Goal: Transaction & Acquisition: Purchase product/service

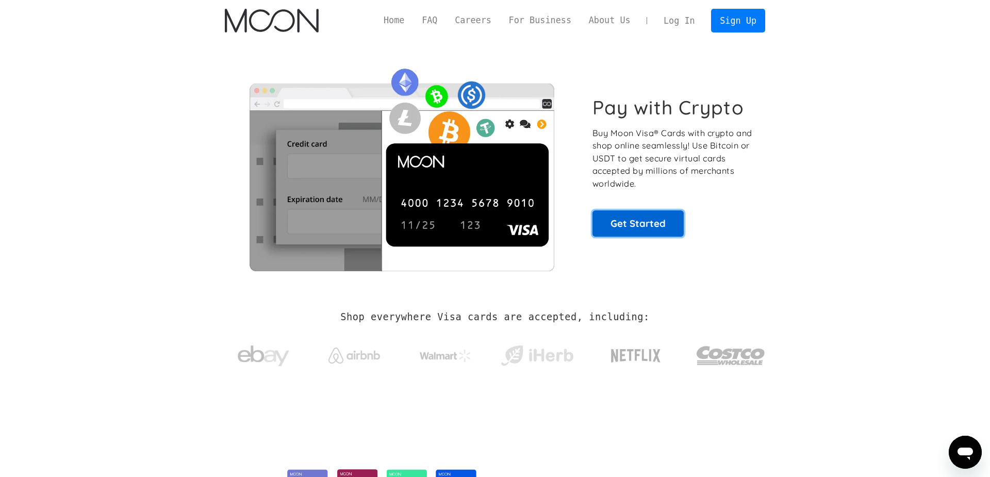
click at [644, 225] on link "Get Started" at bounding box center [638, 223] width 91 height 26
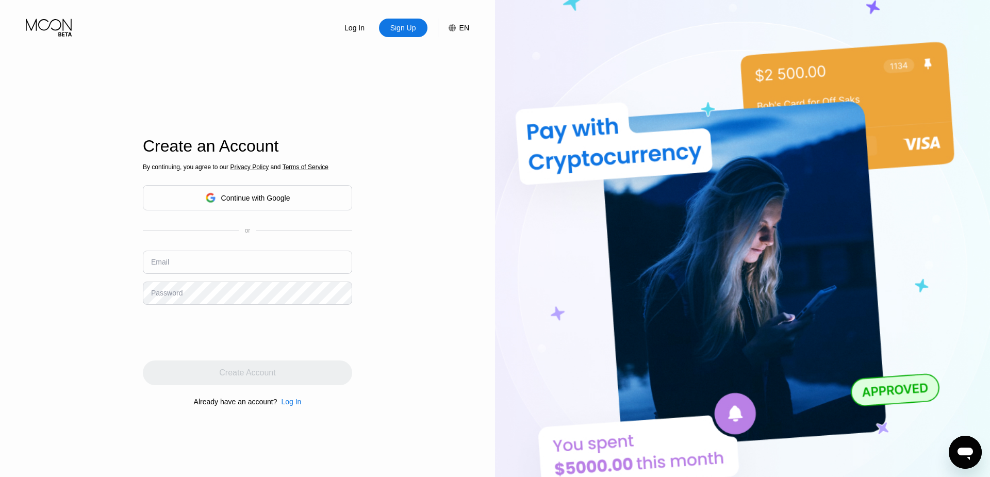
click at [194, 265] on input "text" at bounding box center [247, 262] width 209 height 23
paste input "[EMAIL_ADDRESS][DOMAIN_NAME]"
type input "[EMAIL_ADDRESS][DOMAIN_NAME]"
click at [429, 352] on div "Log In Sign Up EN Language English Save Create an Account By continuing, you ag…" at bounding box center [247, 262] width 495 height 525
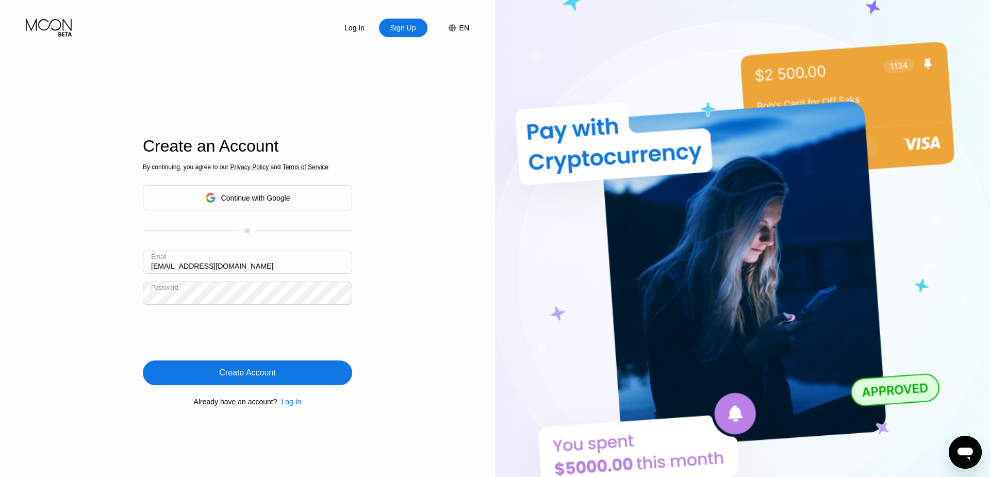
click at [288, 376] on div "Create Account" at bounding box center [247, 372] width 209 height 25
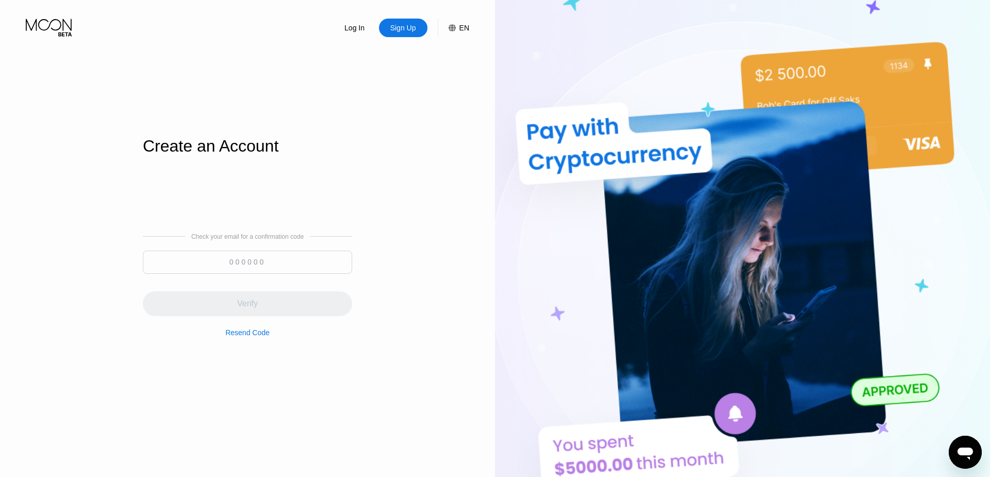
click at [228, 264] on input at bounding box center [247, 262] width 209 height 23
paste input "743742"
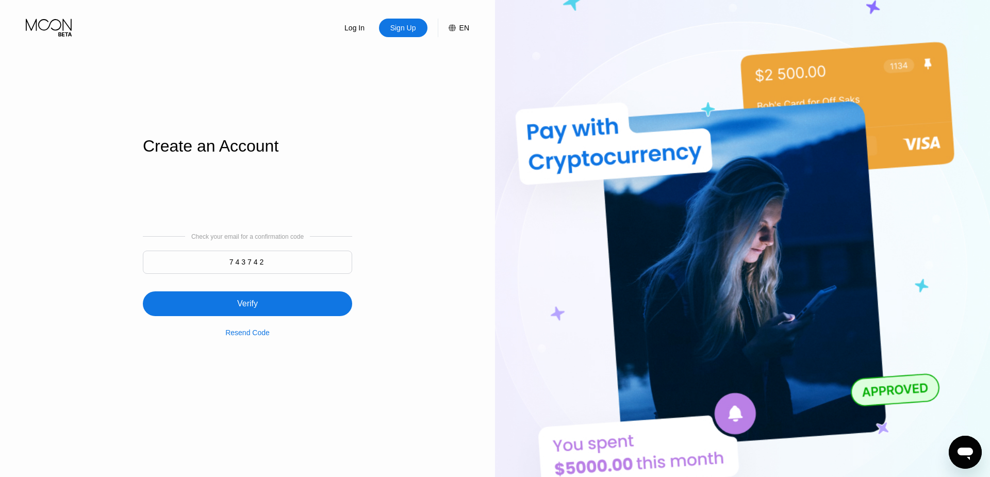
type input "743742"
click at [259, 298] on div "Verify" at bounding box center [247, 303] width 209 height 25
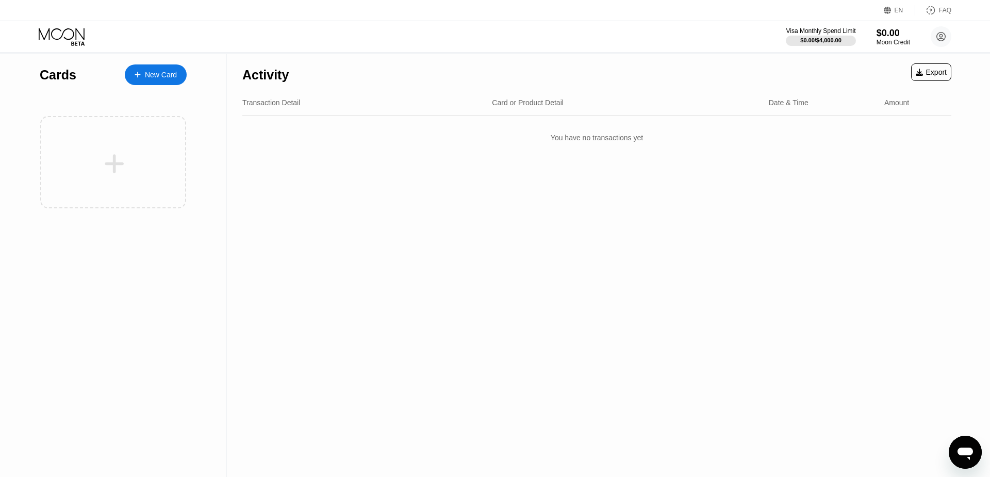
click at [152, 68] on div "New Card" at bounding box center [156, 74] width 62 height 21
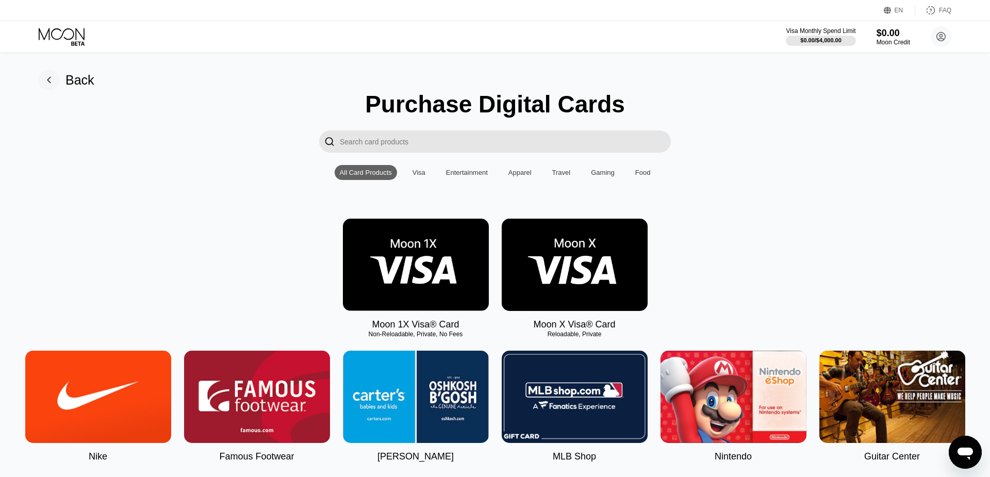
click at [409, 264] on img at bounding box center [416, 265] width 146 height 92
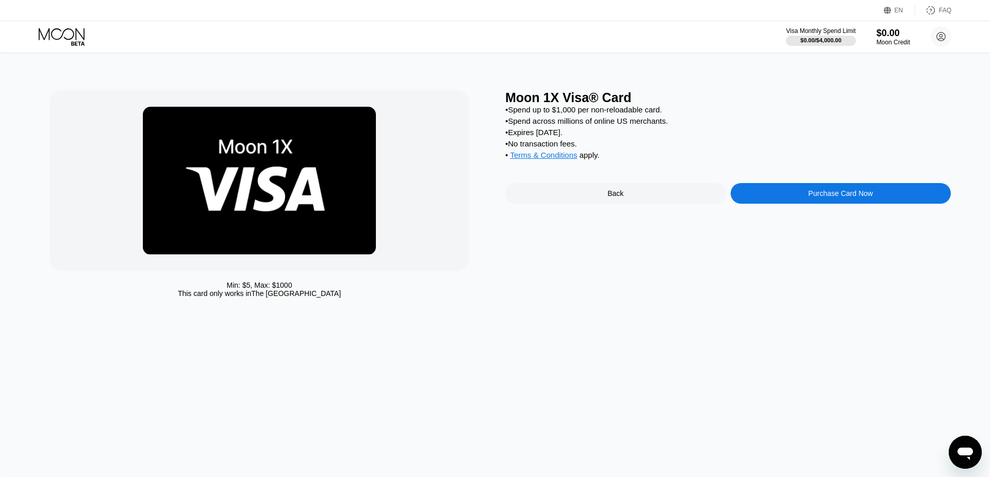
click at [823, 198] on div "Purchase Card Now" at bounding box center [841, 193] width 64 height 8
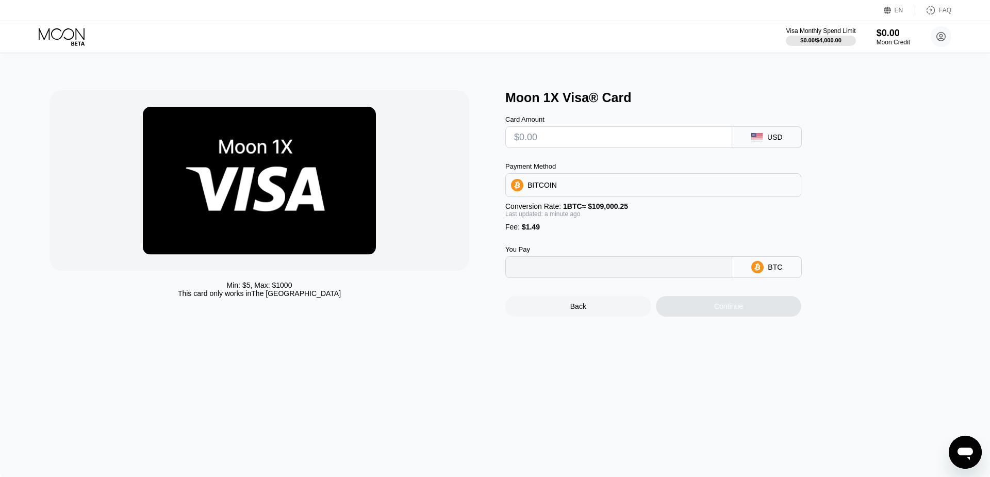
type input "0"
click at [660, 140] on input "text" at bounding box center [618, 137] width 209 height 21
type input "$10"
type input "0.00010542"
type input "$10"
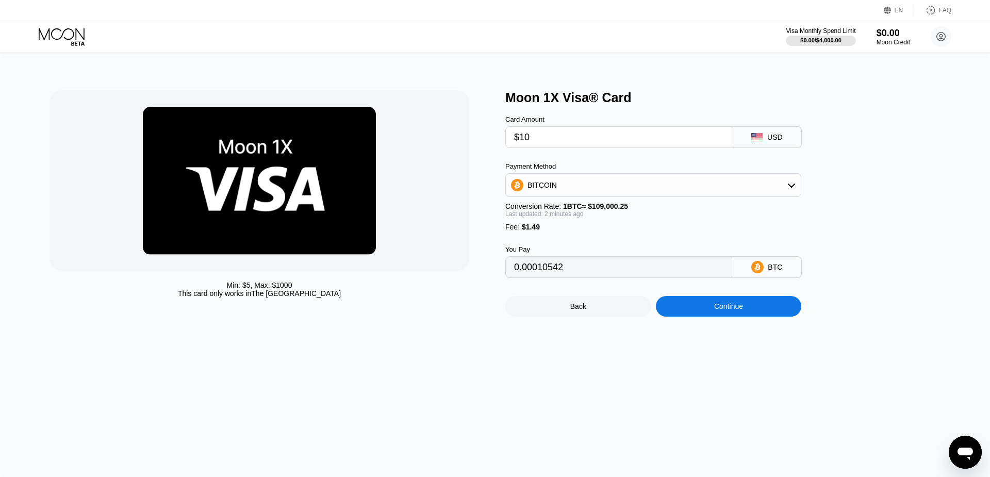
click at [714, 310] on div "Continue" at bounding box center [728, 306] width 29 height 8
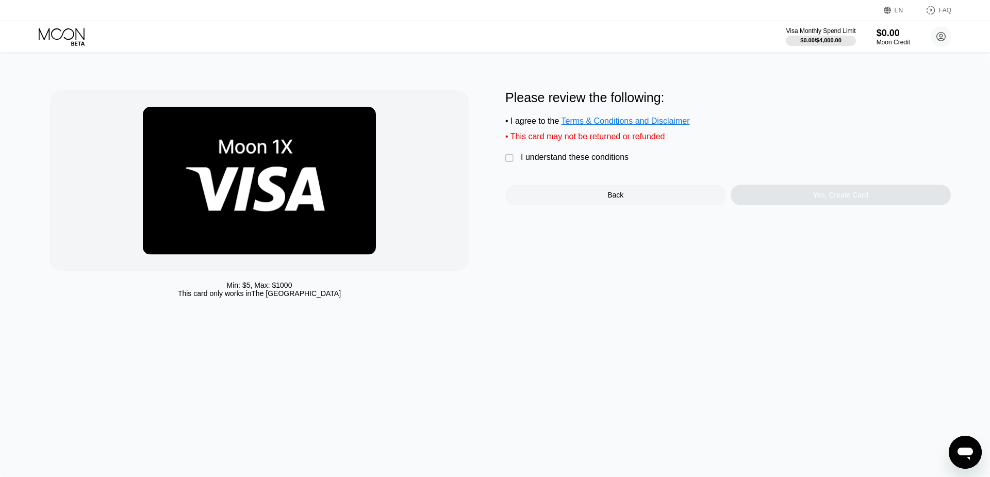
click at [591, 162] on div "I understand these conditions" at bounding box center [575, 157] width 108 height 9
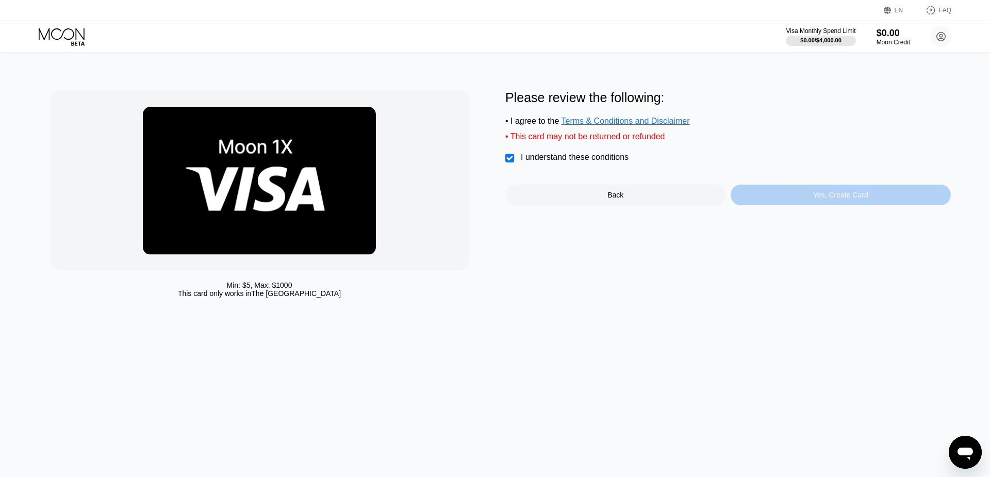
click at [772, 205] on div "Yes, Create Card" at bounding box center [841, 195] width 221 height 21
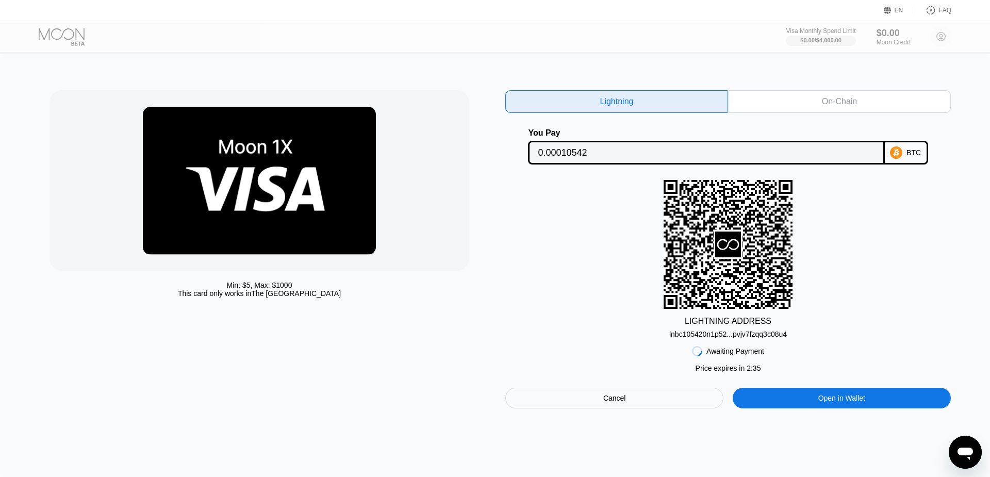
click at [840, 99] on div "On-Chain" at bounding box center [839, 101] width 35 height 10
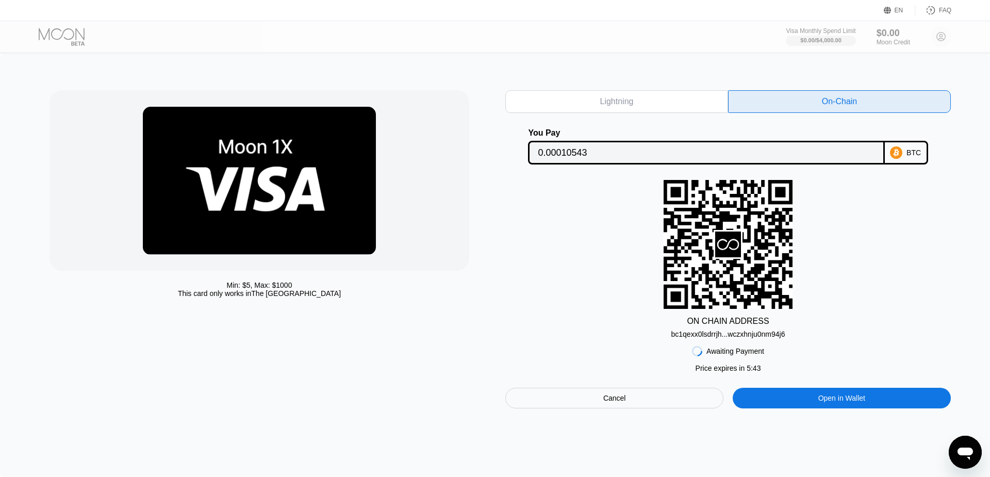
click at [747, 338] on div "bc1qexx0lsdrrjh...wczxhnju0nm94j6" at bounding box center [728, 334] width 114 height 8
click at [921, 267] on div "ON CHAIN ADDRESS bc1qexx0lsdrrjh...wczxhnju0nm94j6" at bounding box center [728, 259] width 446 height 158
click at [675, 108] on div "Lightning" at bounding box center [616, 101] width 223 height 23
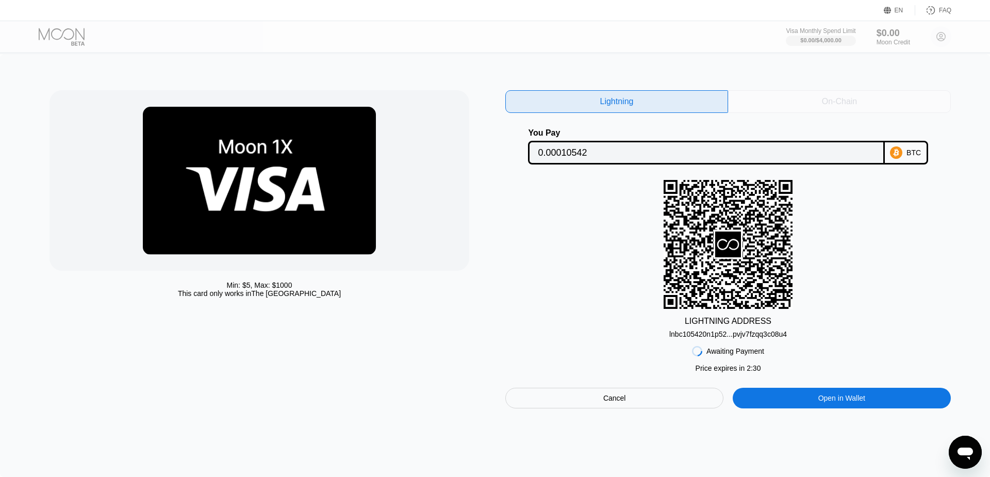
click at [772, 96] on div "On-Chain" at bounding box center [839, 101] width 223 height 23
type input "0.00010543"
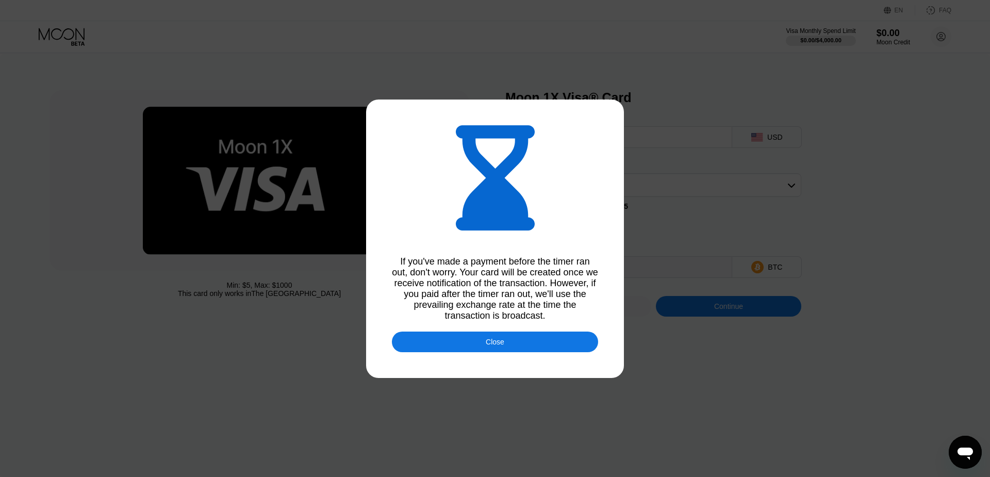
click at [534, 351] on div "Close" at bounding box center [495, 342] width 206 height 21
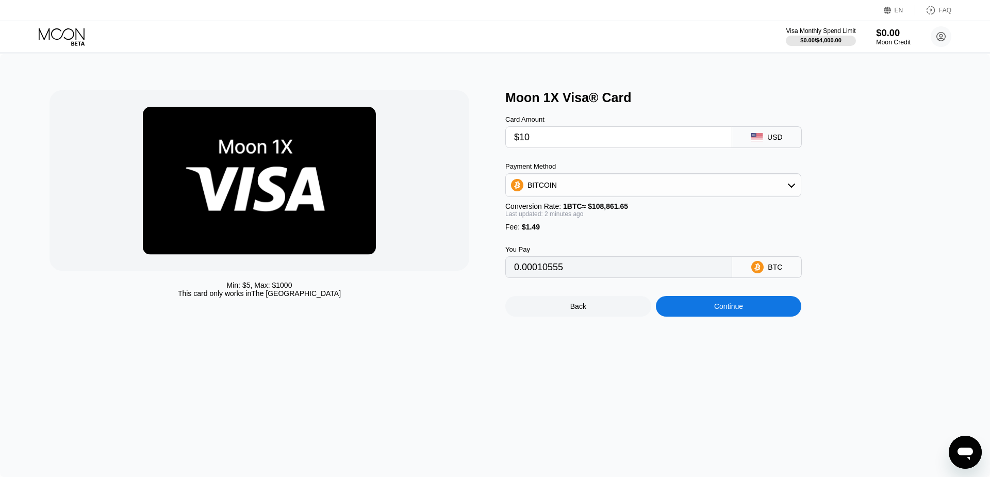
click at [887, 32] on div "$0.00" at bounding box center [893, 32] width 35 height 11
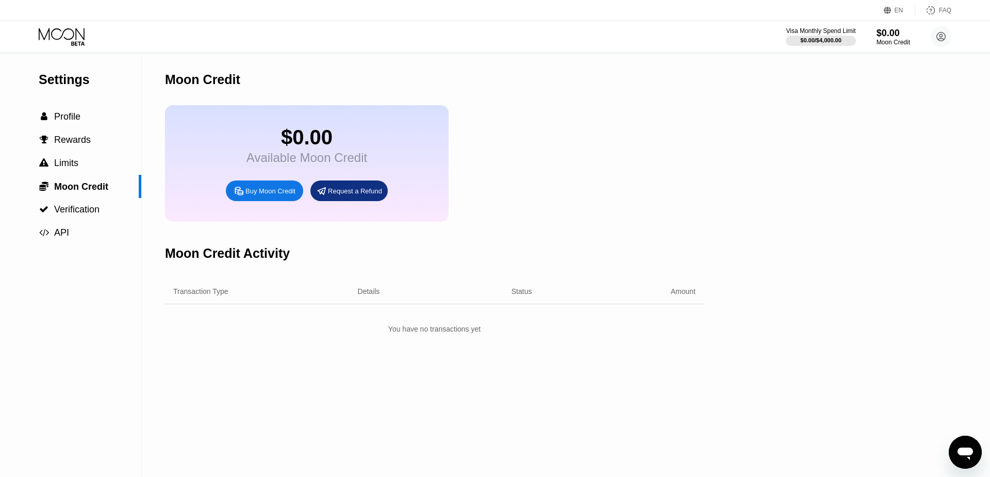
click at [68, 119] on span "Profile" at bounding box center [67, 116] width 26 height 10
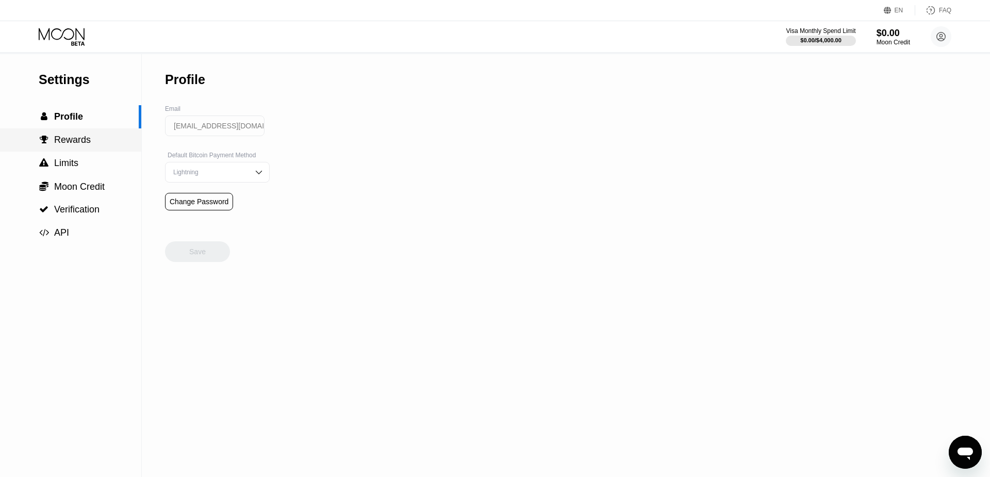
click at [61, 145] on span "Rewards" at bounding box center [72, 140] width 37 height 10
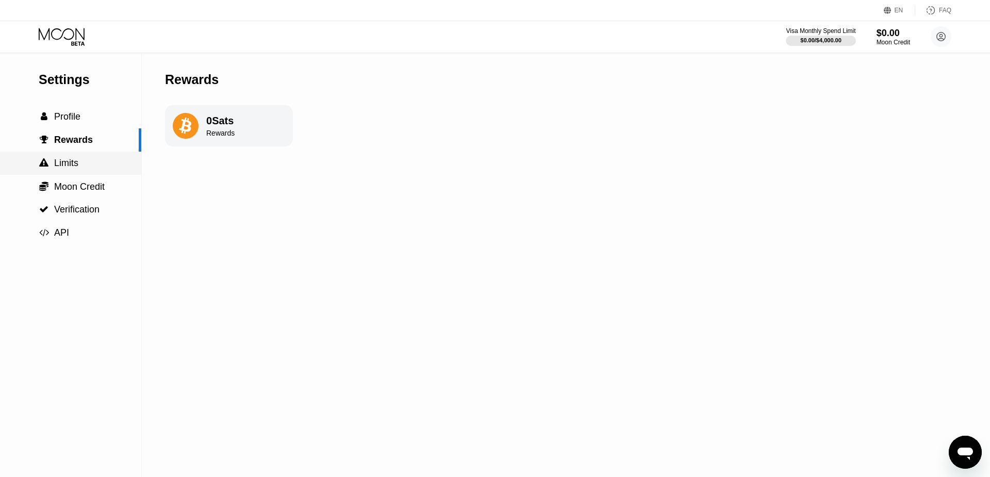
click at [72, 167] on span "Limits" at bounding box center [66, 163] width 24 height 10
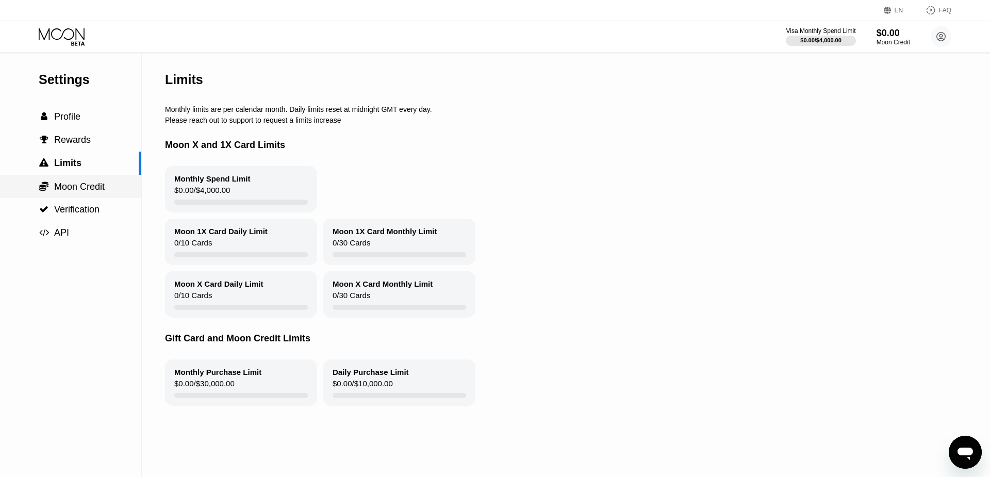
click at [70, 192] on span "Moon Credit" at bounding box center [79, 187] width 51 height 10
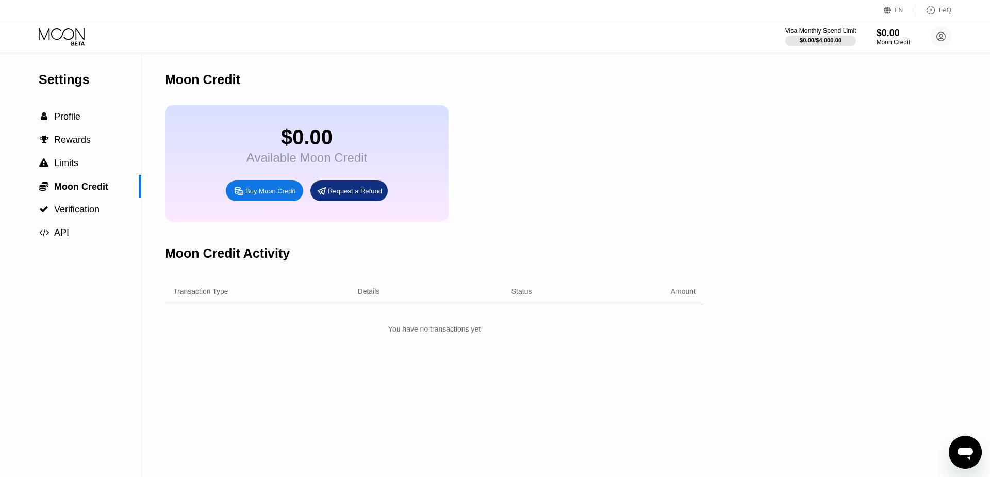
click at [822, 37] on div "$0.00 / $4,000.00" at bounding box center [821, 40] width 42 height 6
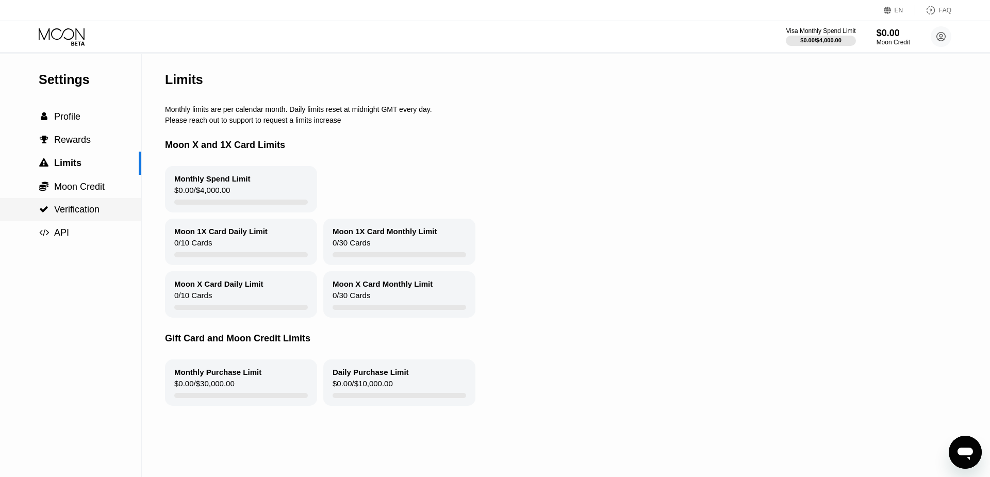
click at [77, 221] on div " Verification" at bounding box center [70, 209] width 141 height 23
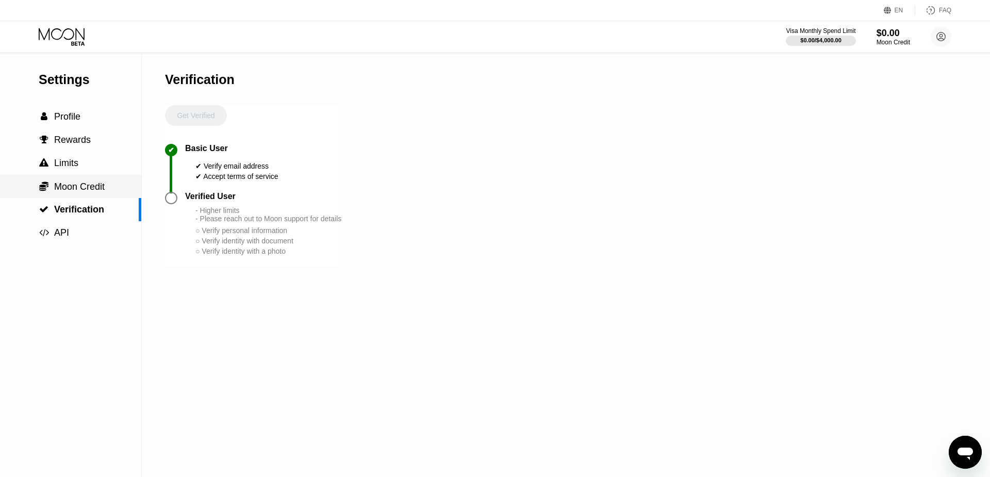
click at [84, 190] on span "Moon Credit" at bounding box center [79, 187] width 51 height 10
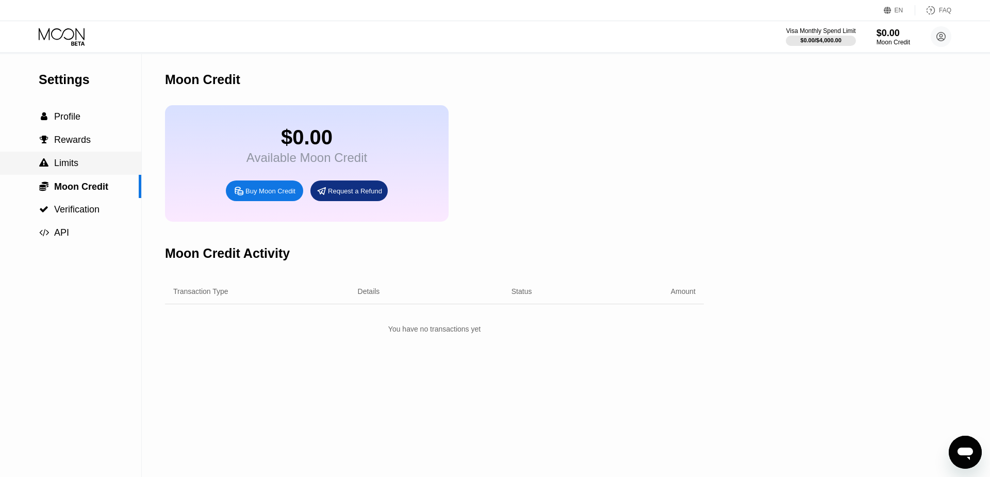
click at [85, 169] on div " Limits" at bounding box center [70, 163] width 141 height 11
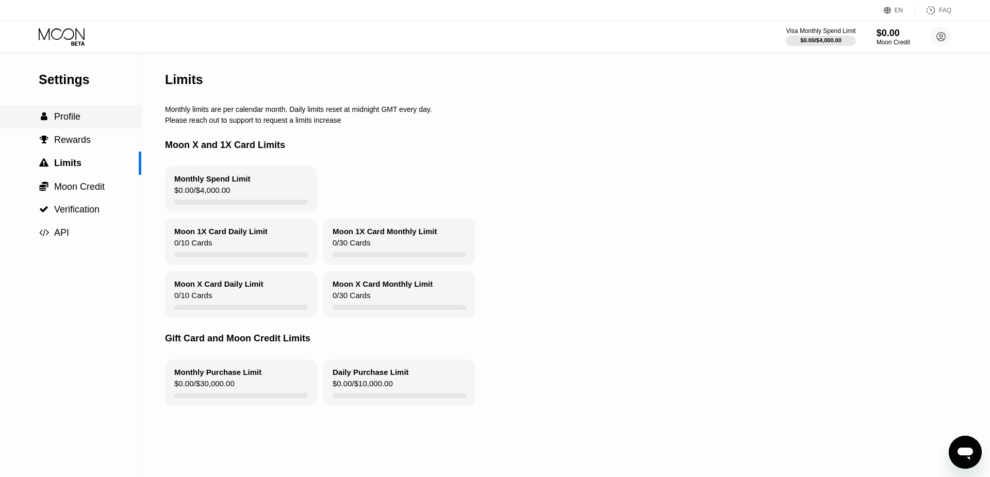
click at [87, 111] on div " Profile" at bounding box center [70, 116] width 141 height 23
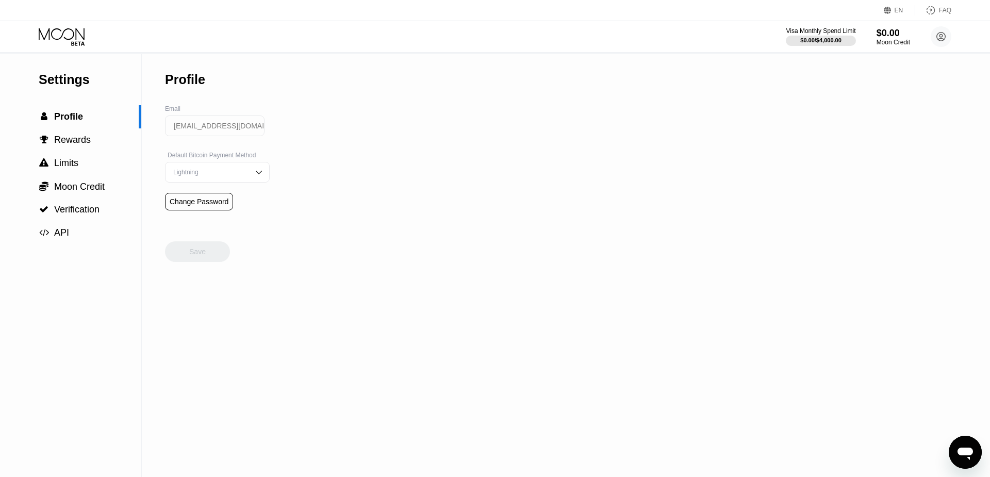
click at [75, 30] on icon at bounding box center [63, 37] width 48 height 18
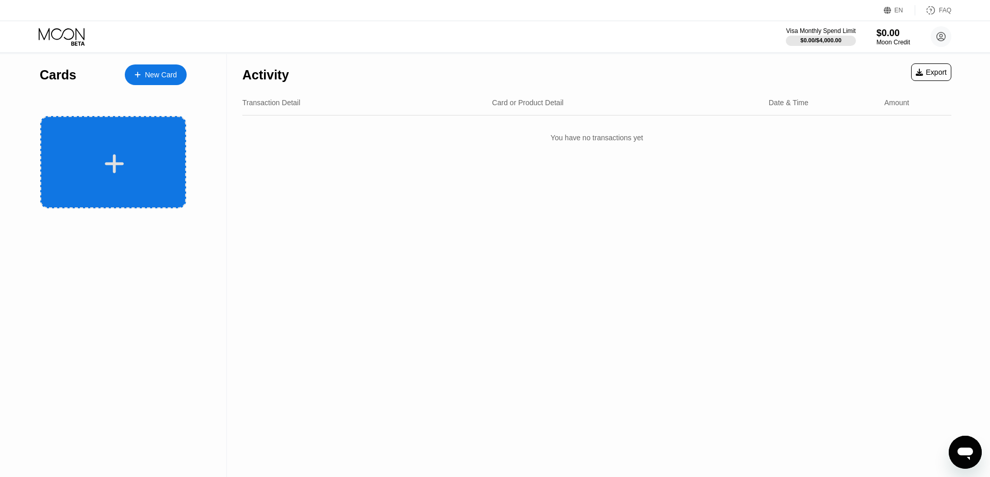
click at [165, 151] on div at bounding box center [113, 162] width 146 height 92
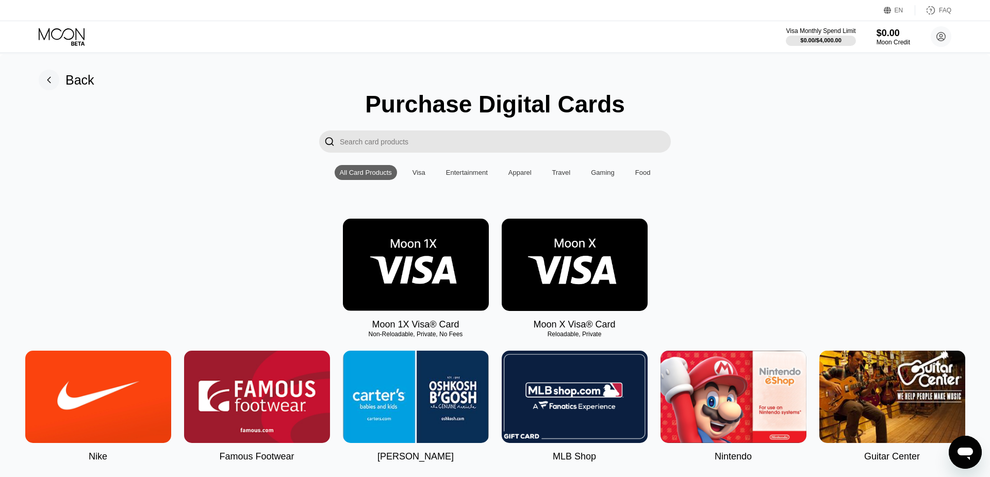
click at [523, 276] on img at bounding box center [575, 265] width 146 height 92
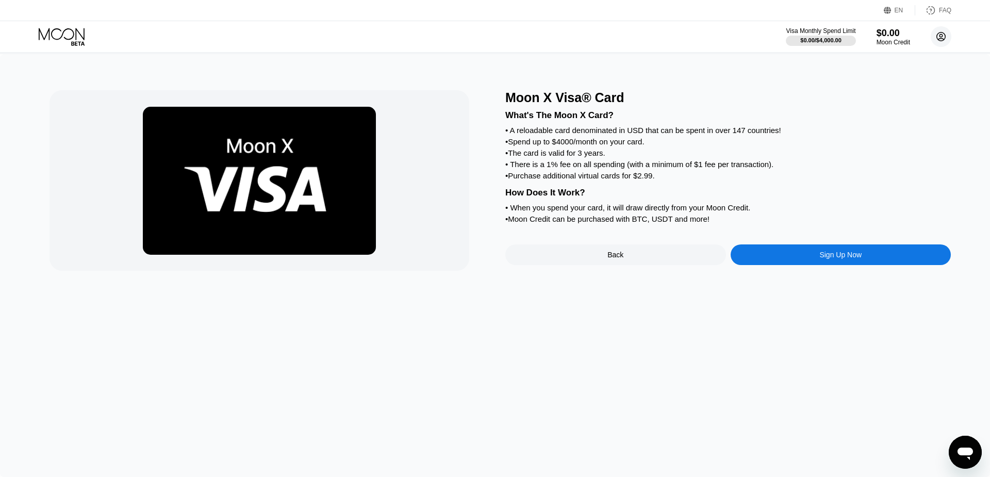
click at [940, 36] on icon at bounding box center [942, 37] width 6 height 6
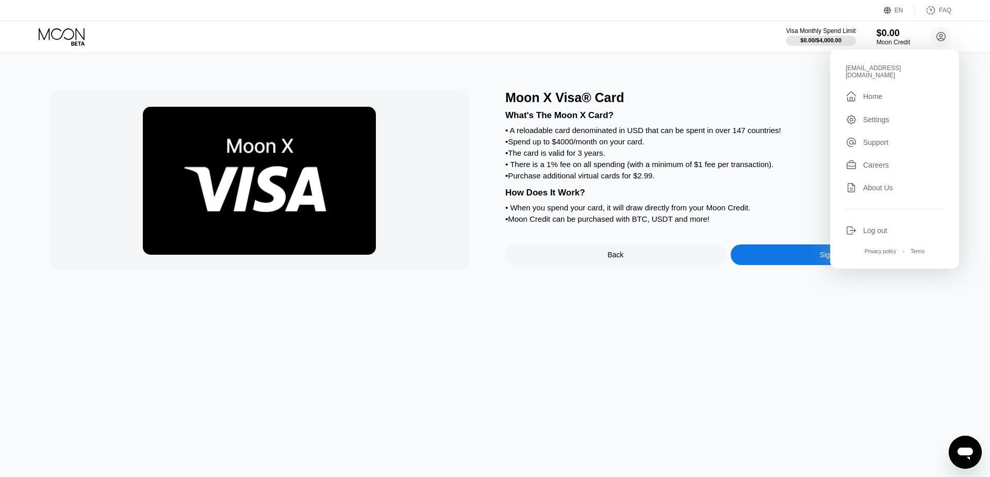
click at [829, 104] on div "Moon X Visa® Card" at bounding box center [728, 97] width 446 height 15
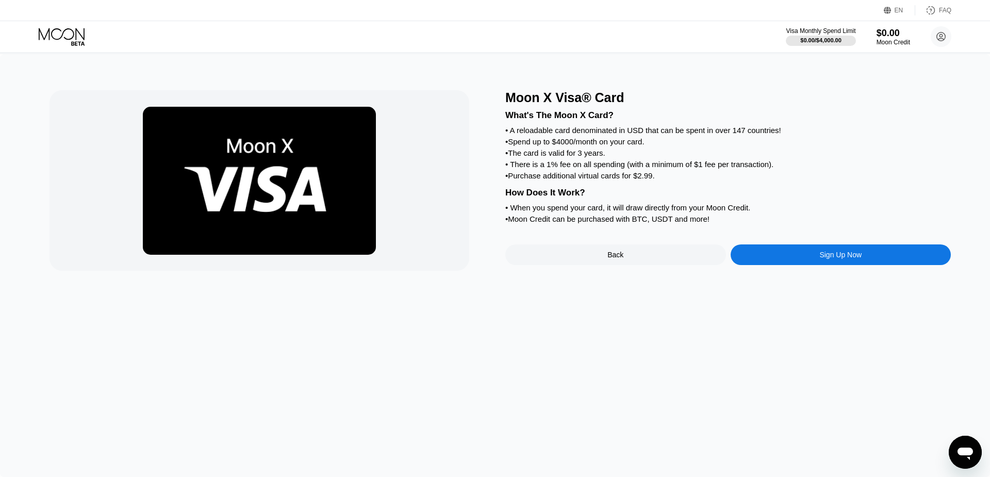
click at [845, 259] on div "Sign Up Now" at bounding box center [840, 255] width 42 height 8
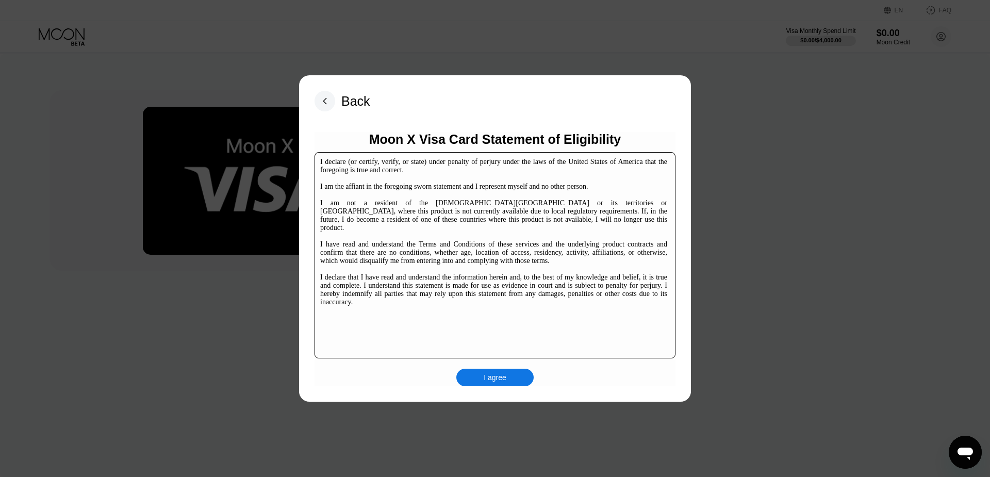
click at [486, 379] on div "I agree" at bounding box center [495, 377] width 23 height 9
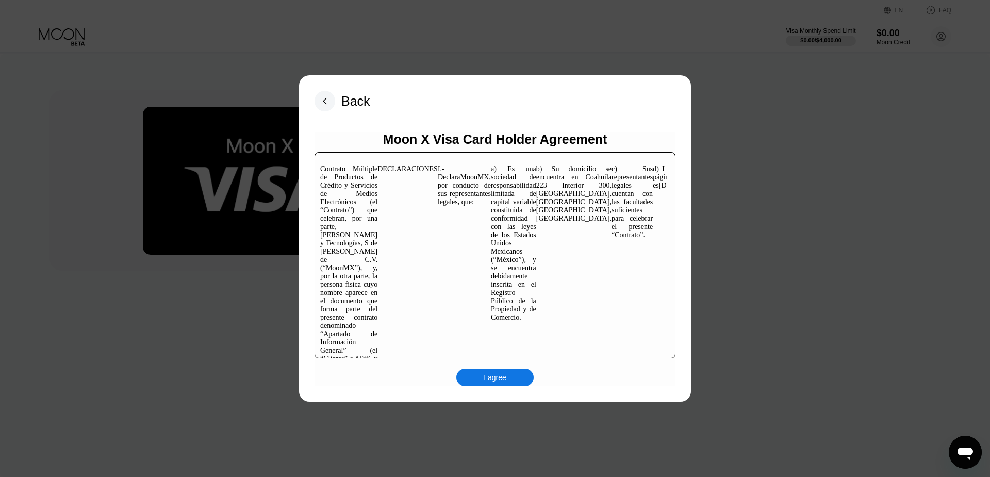
click at [506, 380] on div "I agree" at bounding box center [494, 378] width 77 height 18
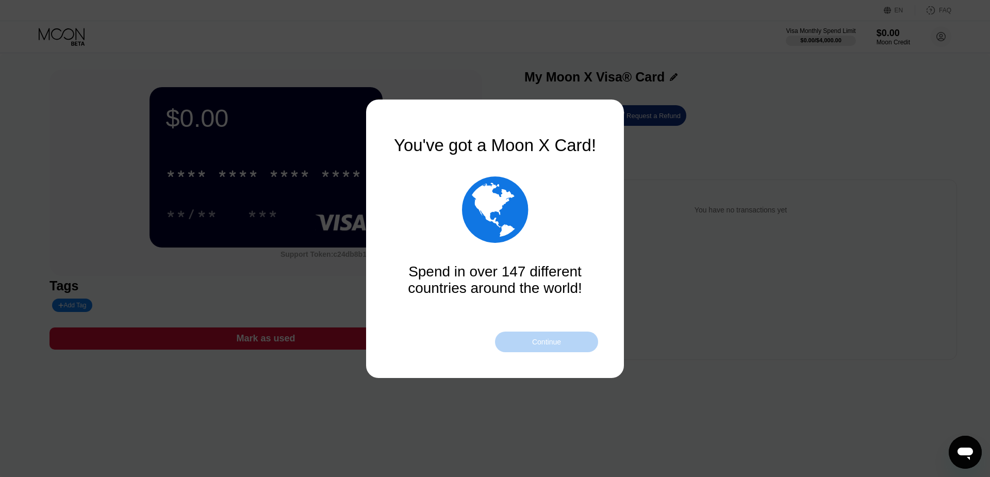
click at [537, 339] on div "Continue" at bounding box center [546, 342] width 29 height 8
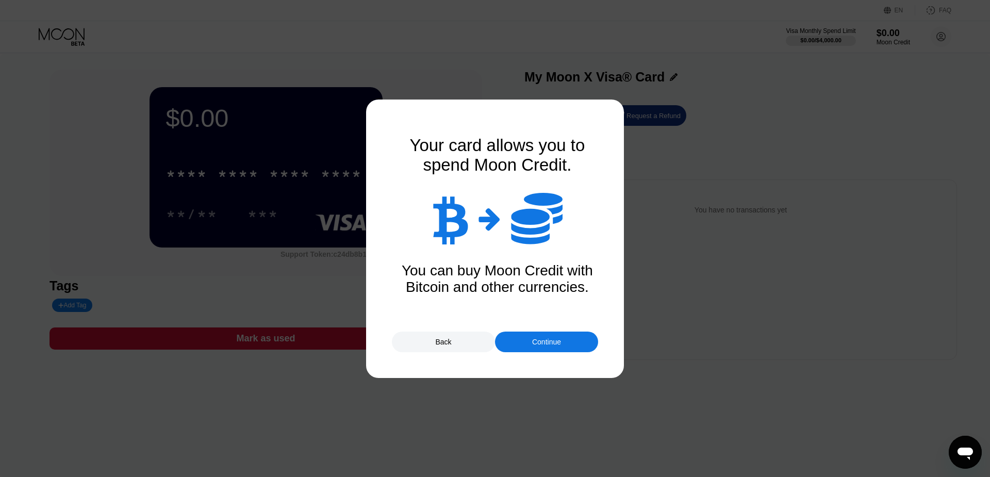
click at [537, 339] on div "Continue" at bounding box center [546, 342] width 29 height 8
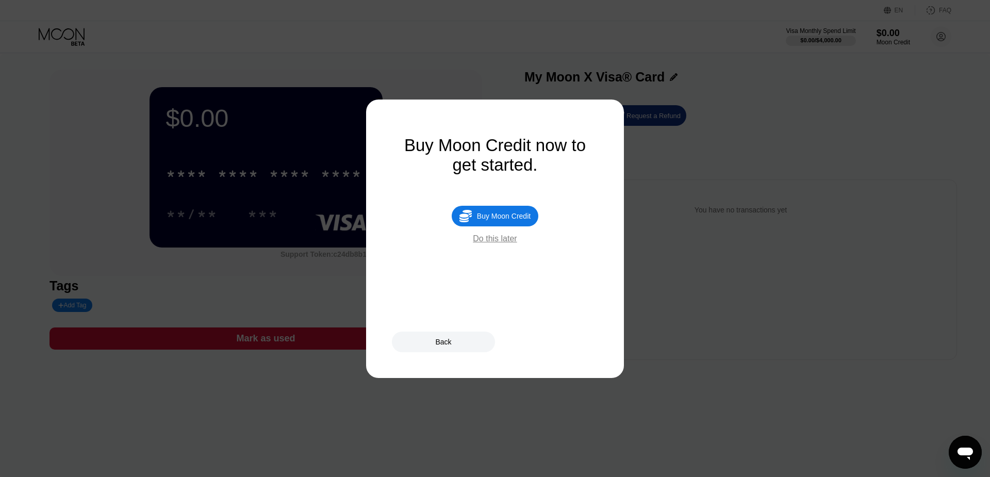
click at [510, 243] on div "Do this later" at bounding box center [495, 238] width 44 height 9
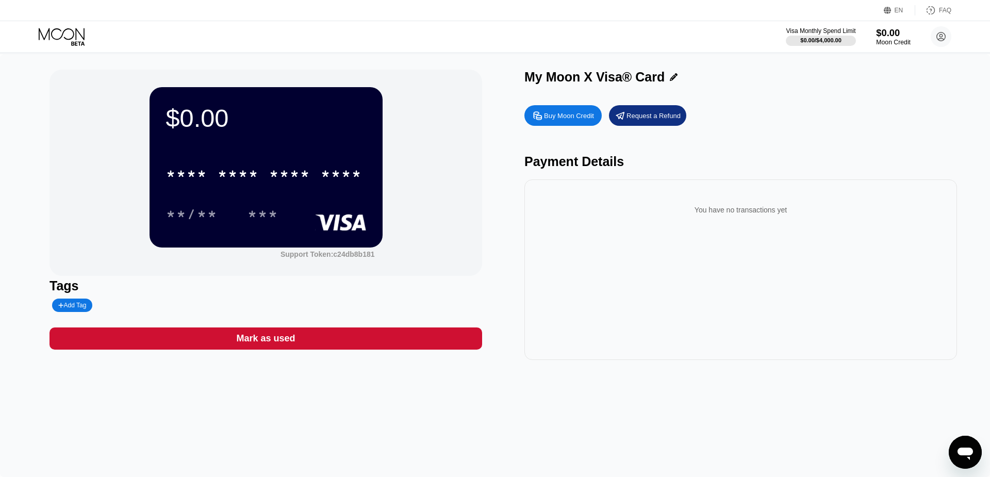
click at [888, 43] on div "Moon Credit" at bounding box center [893, 42] width 35 height 7
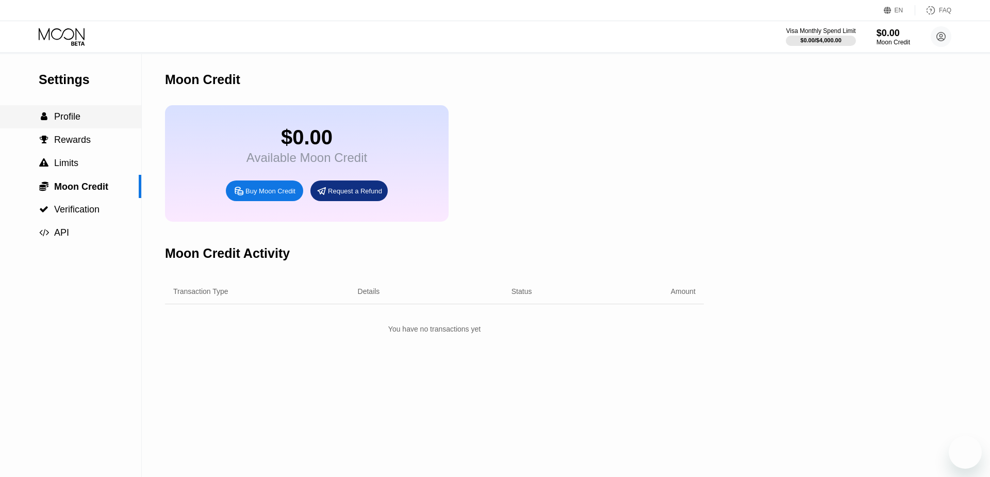
click at [75, 119] on span "Profile" at bounding box center [67, 116] width 26 height 10
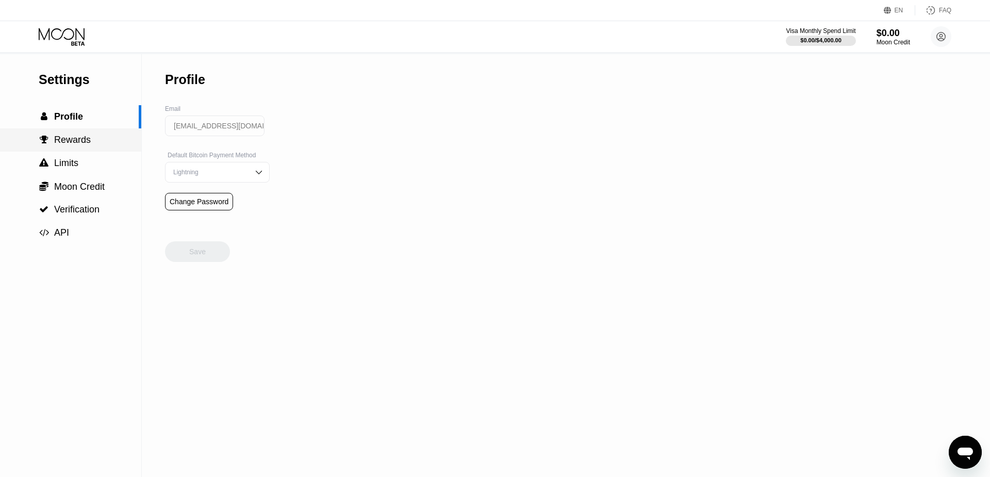
click at [81, 142] on span "Rewards" at bounding box center [72, 140] width 37 height 10
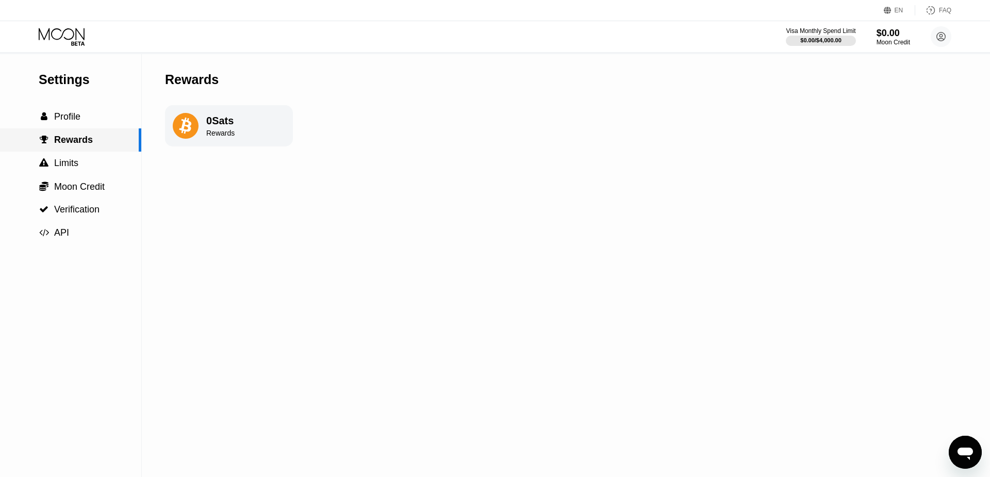
click at [256, 133] on div "0 Sats Rewards" at bounding box center [229, 125] width 128 height 41
click at [216, 130] on div "0 Sats Rewards" at bounding box center [220, 126] width 28 height 22
click at [98, 161] on div " Limits" at bounding box center [70, 163] width 141 height 11
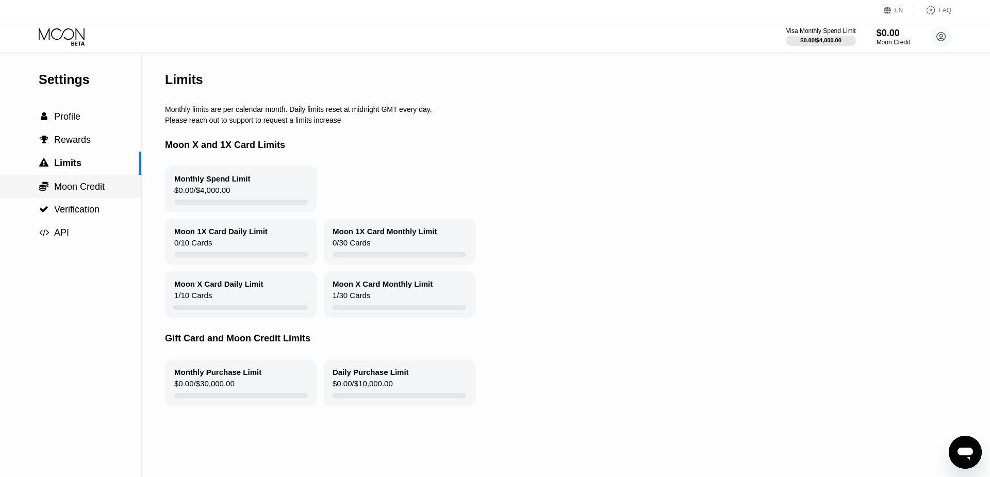
click at [91, 192] on span "Moon Credit" at bounding box center [79, 187] width 51 height 10
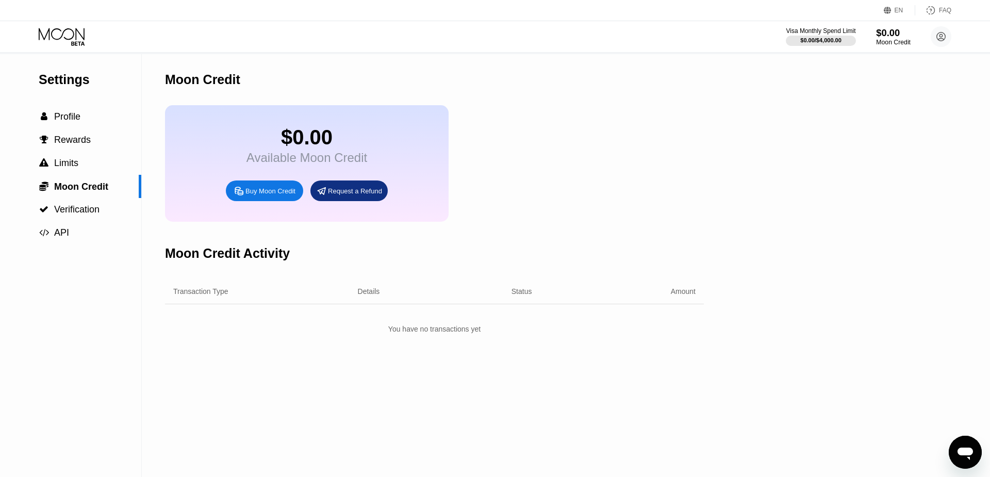
click at [892, 37] on div "$0.00" at bounding box center [893, 32] width 35 height 11
click at [836, 37] on div "$0.00 / $4,000.00" at bounding box center [821, 40] width 42 height 6
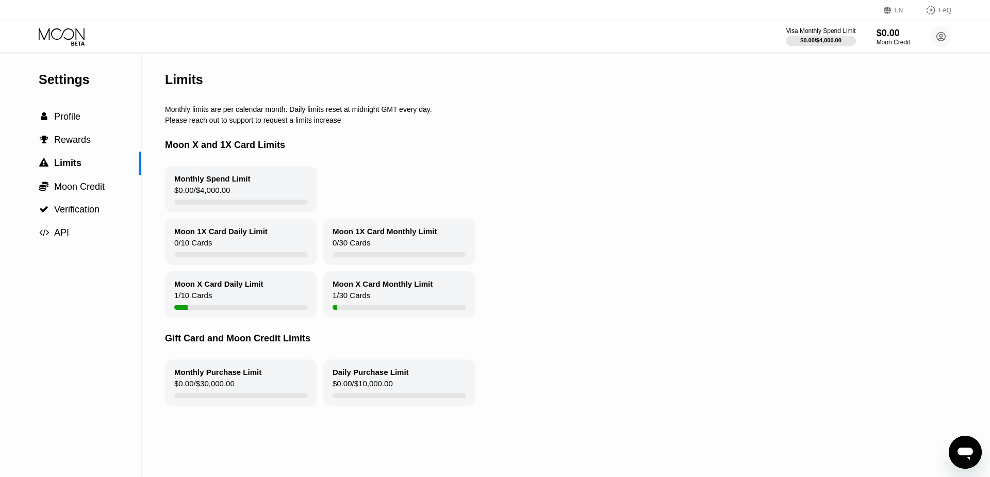
click at [251, 302] on div "Moon X Card Daily Limit 1 / 10 Cards" at bounding box center [241, 294] width 152 height 46
click at [196, 305] on div "1 / 10 Cards" at bounding box center [193, 298] width 38 height 14
click at [99, 120] on div " Profile" at bounding box center [70, 116] width 141 height 11
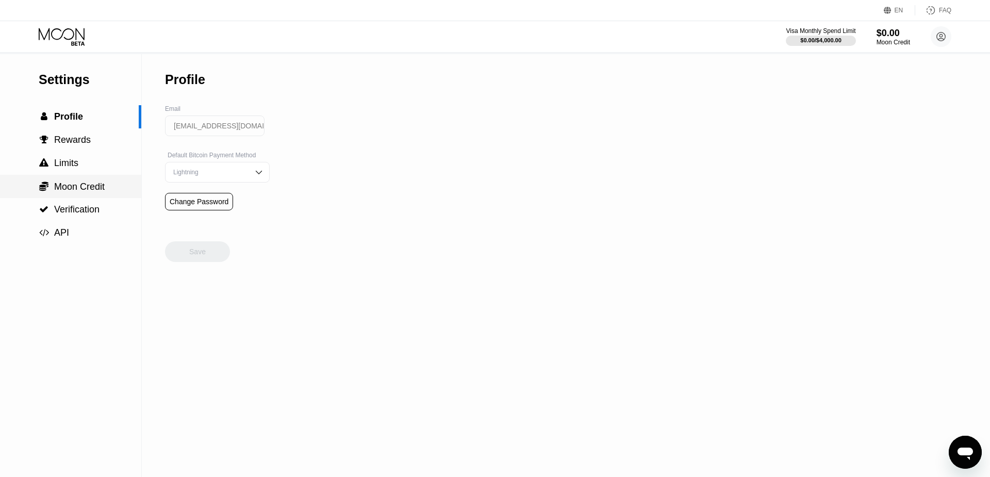
click at [91, 191] on span "Moon Credit" at bounding box center [79, 187] width 51 height 10
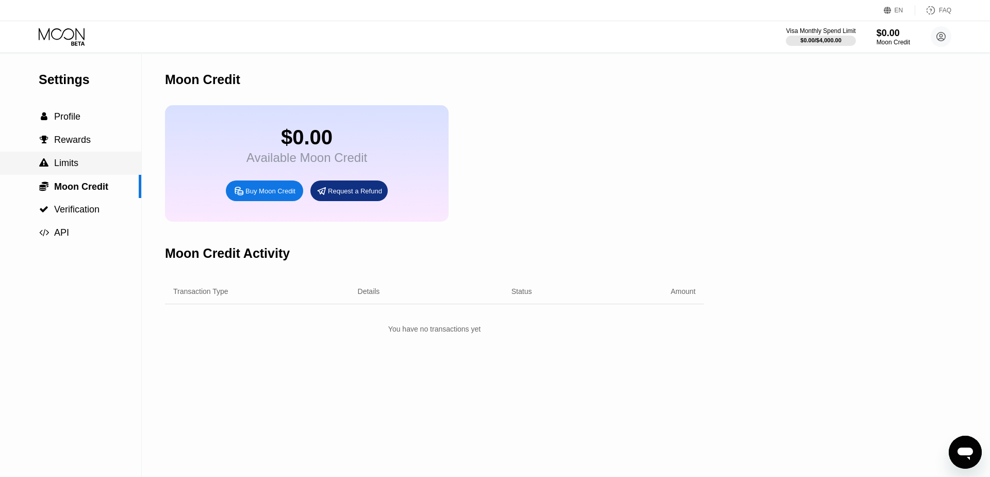
click at [86, 155] on div " Limits" at bounding box center [70, 163] width 141 height 23
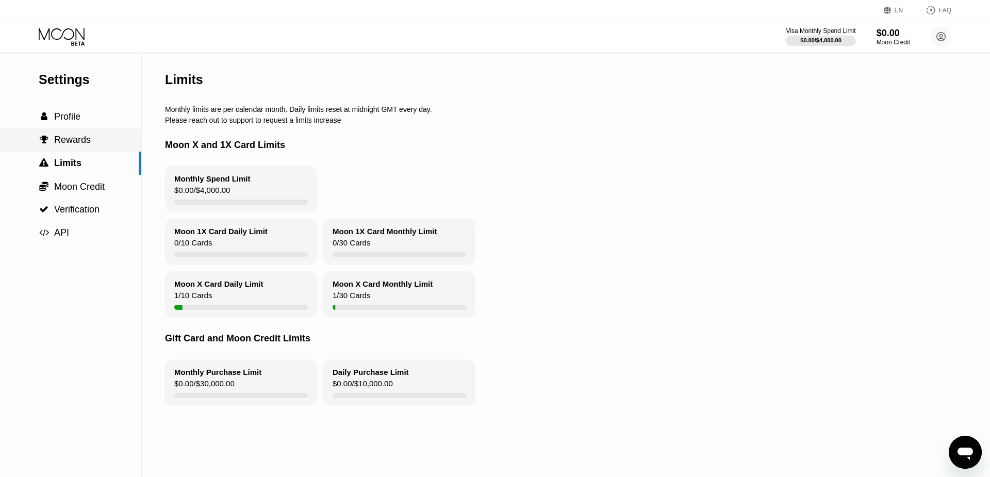
click at [96, 137] on div " Rewards" at bounding box center [70, 140] width 141 height 11
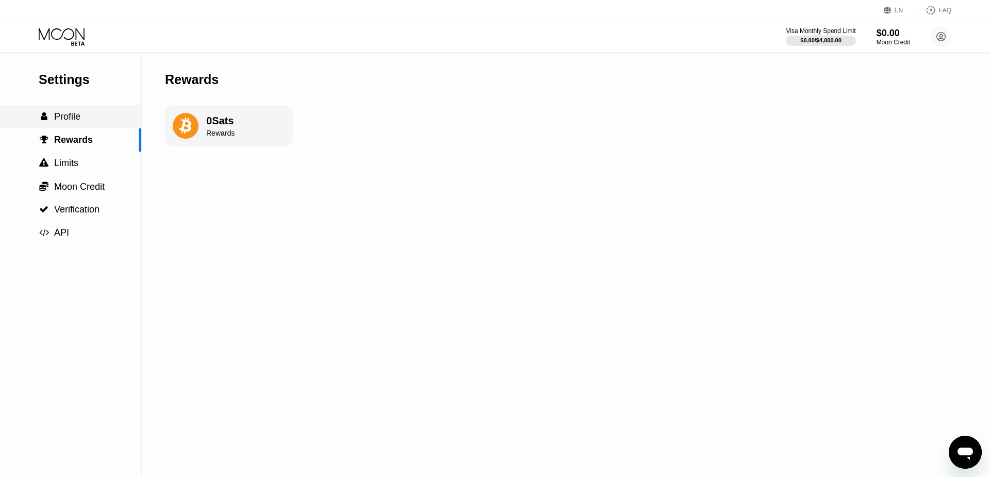
click at [99, 117] on div " Profile" at bounding box center [70, 116] width 141 height 11
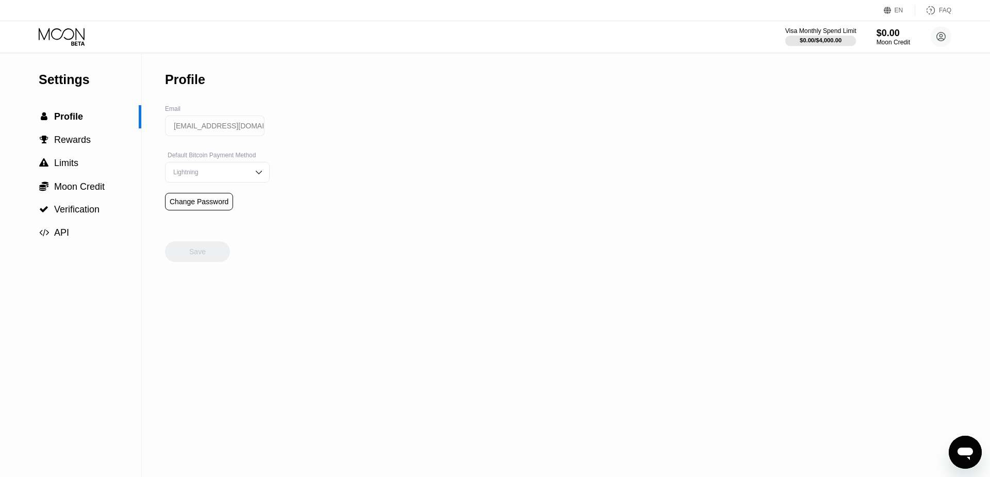
click at [804, 39] on div "$0.00 / $4,000.00" at bounding box center [821, 40] width 42 height 6
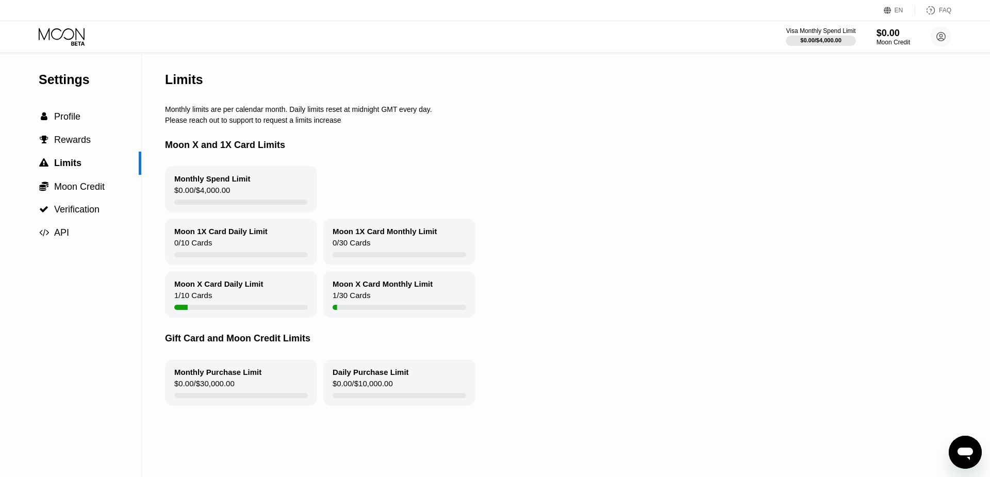
click at [233, 301] on div "Moon X Card Daily Limit 1 / 10 Cards" at bounding box center [241, 294] width 152 height 46
click at [68, 34] on icon at bounding box center [63, 37] width 48 height 18
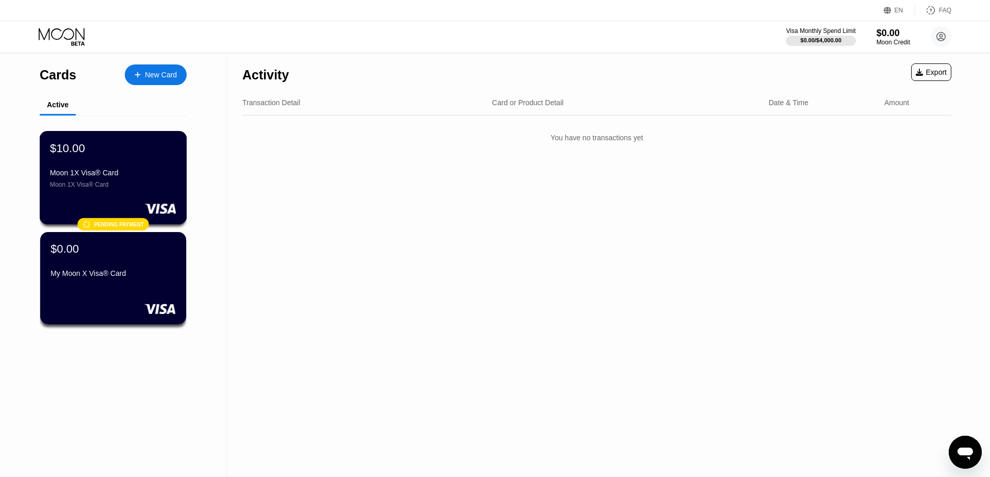
click at [139, 162] on div "$10.00 Moon 1X Visa® Card Moon 1X Visa® Card" at bounding box center [113, 164] width 126 height 47
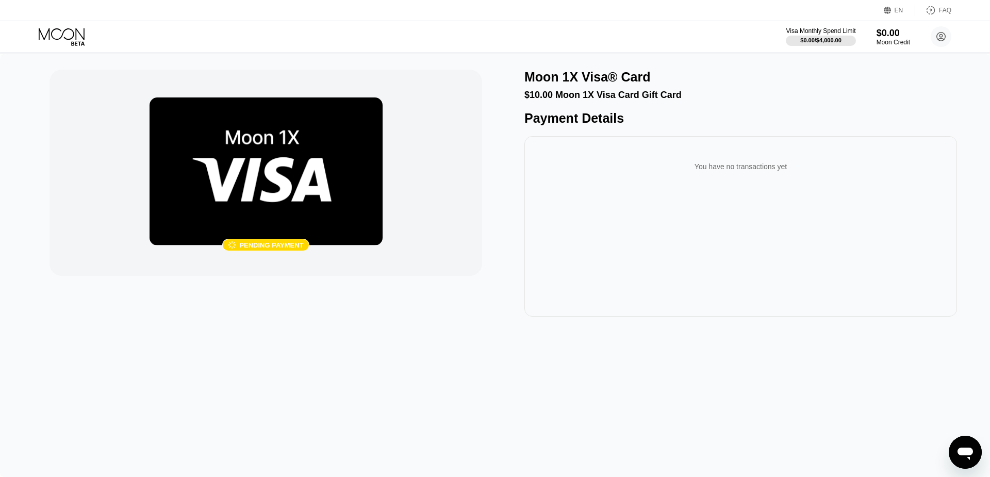
click at [284, 196] on img at bounding box center [266, 171] width 233 height 148
click at [629, 171] on div "0.00010543 BTC" at bounding box center [709, 166] width 276 height 7
click at [68, 41] on icon at bounding box center [63, 37] width 48 height 18
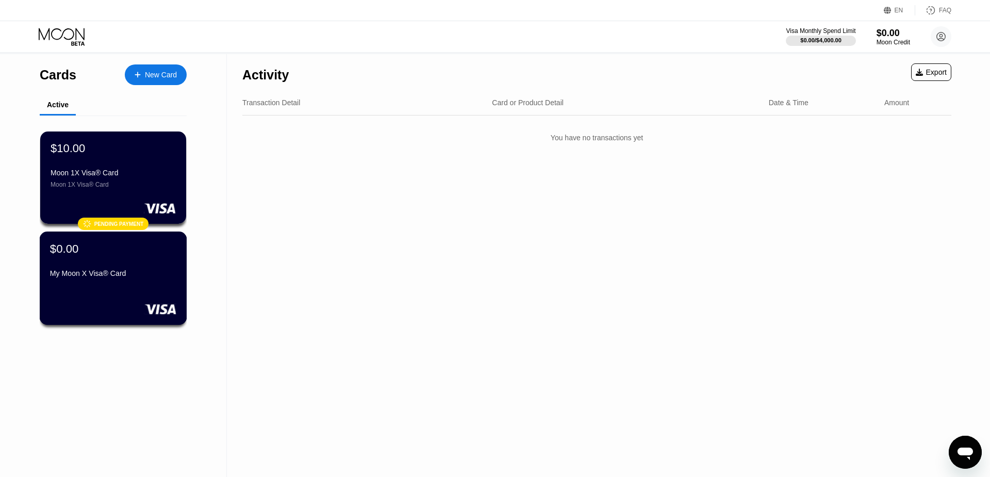
click at [135, 282] on div "My Moon X Visa® Card" at bounding box center [113, 275] width 126 height 12
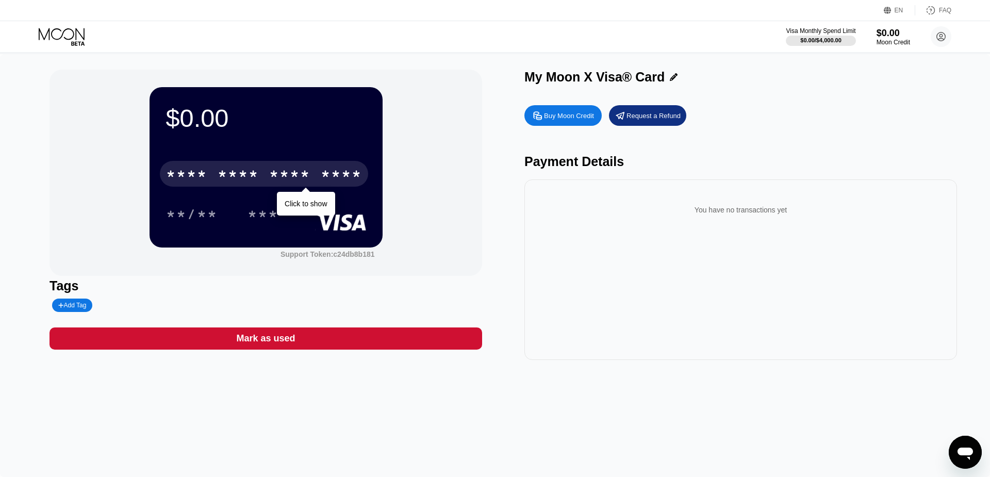
click at [293, 170] on div "* * * *" at bounding box center [289, 175] width 41 height 17
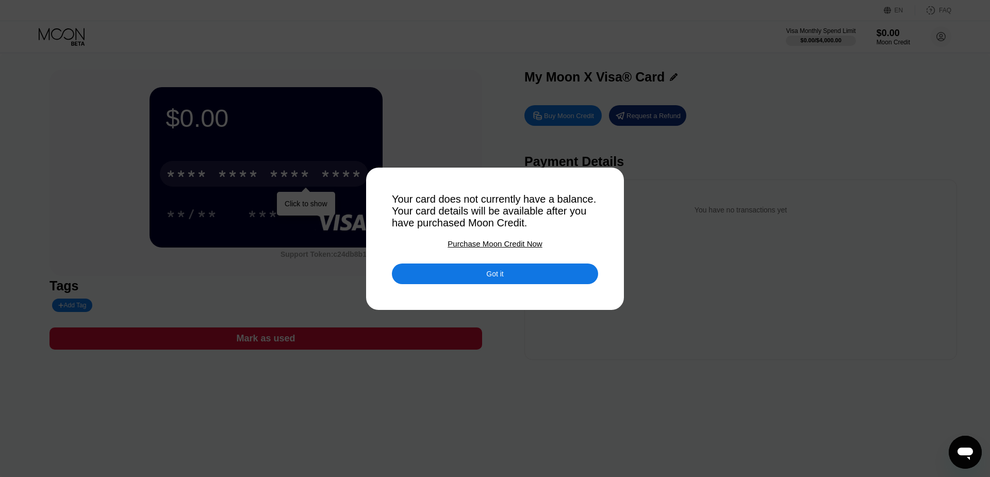
click at [467, 281] on div "Got it" at bounding box center [495, 274] width 206 height 21
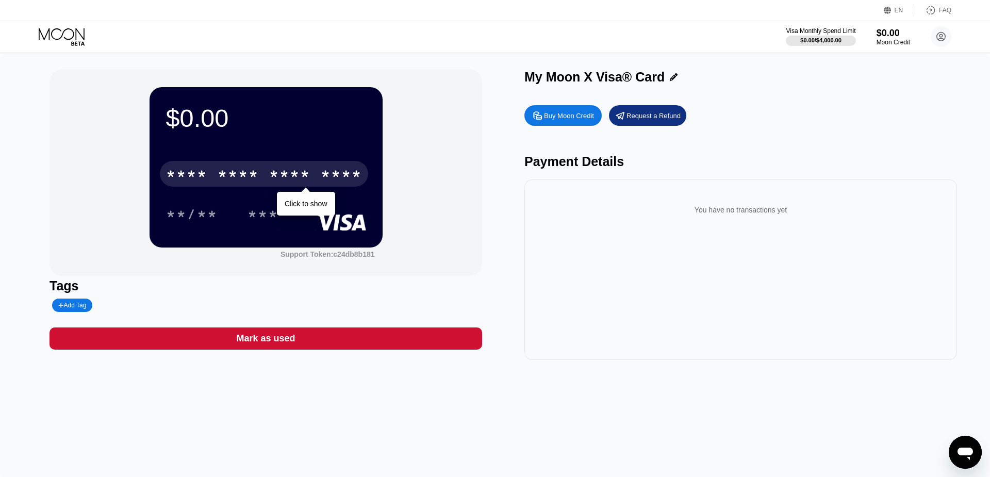
click at [307, 175] on div "* * * *" at bounding box center [289, 175] width 41 height 17
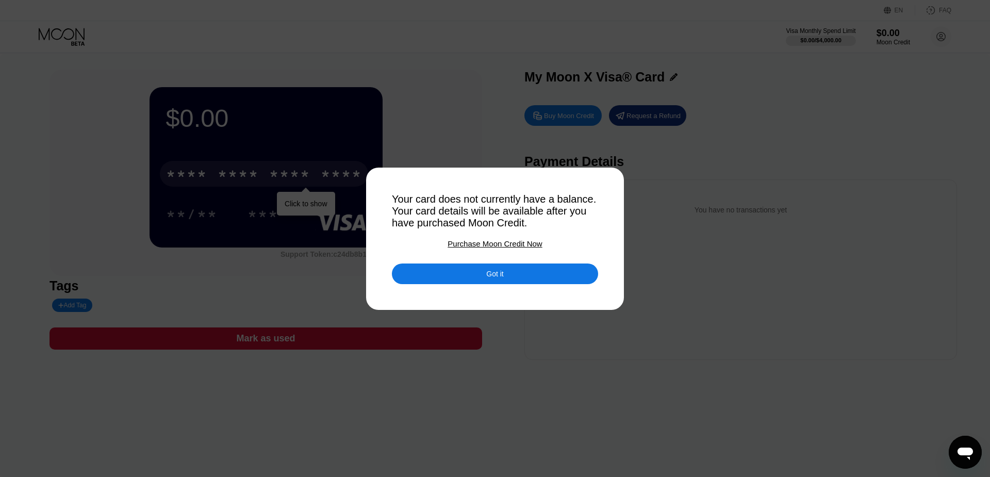
click at [456, 275] on div "Got it" at bounding box center [495, 274] width 206 height 21
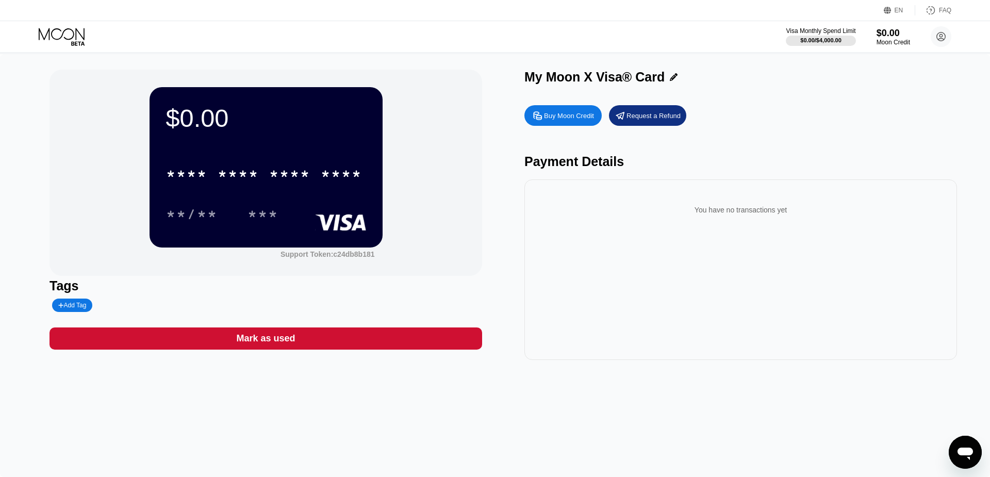
click at [63, 32] on icon at bounding box center [63, 37] width 48 height 18
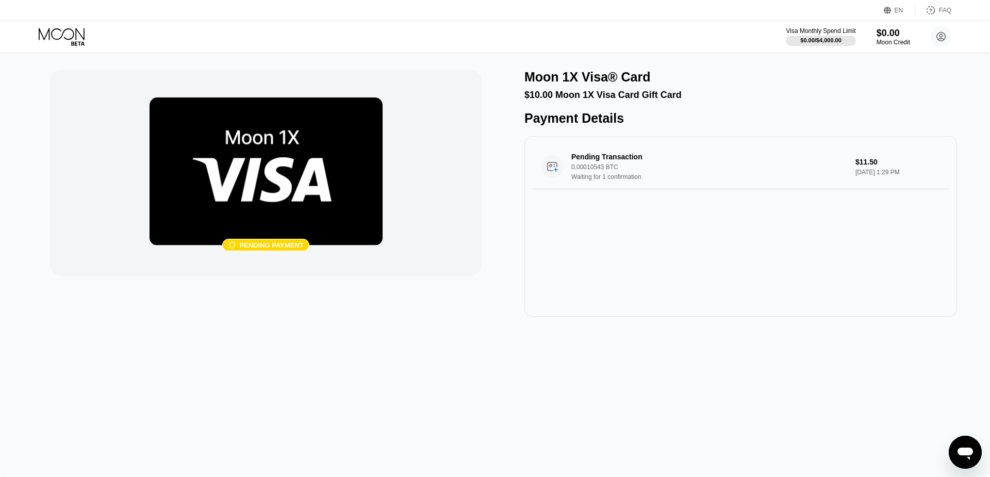
click at [69, 41] on icon at bounding box center [63, 37] width 48 height 18
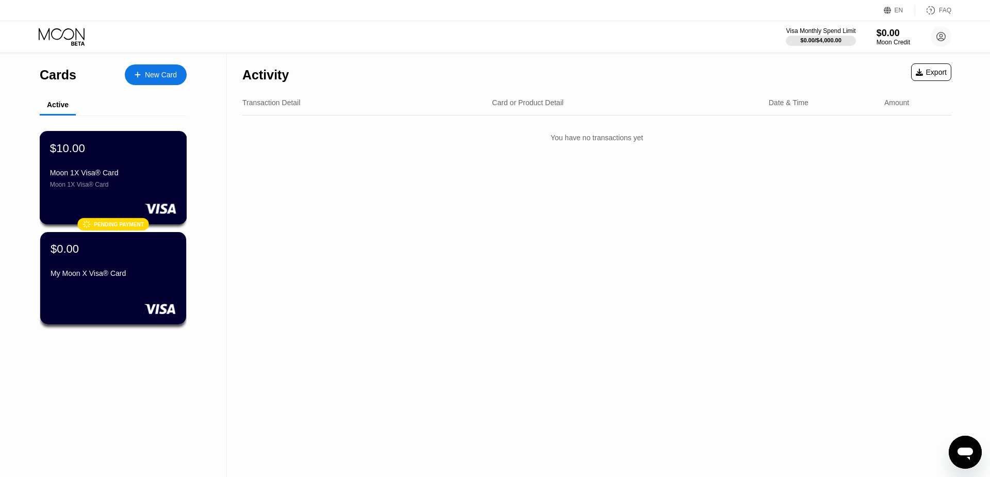
click at [136, 165] on div "$10.00 Moon 1X Visa® Card Moon 1X Visa® Card" at bounding box center [113, 164] width 126 height 47
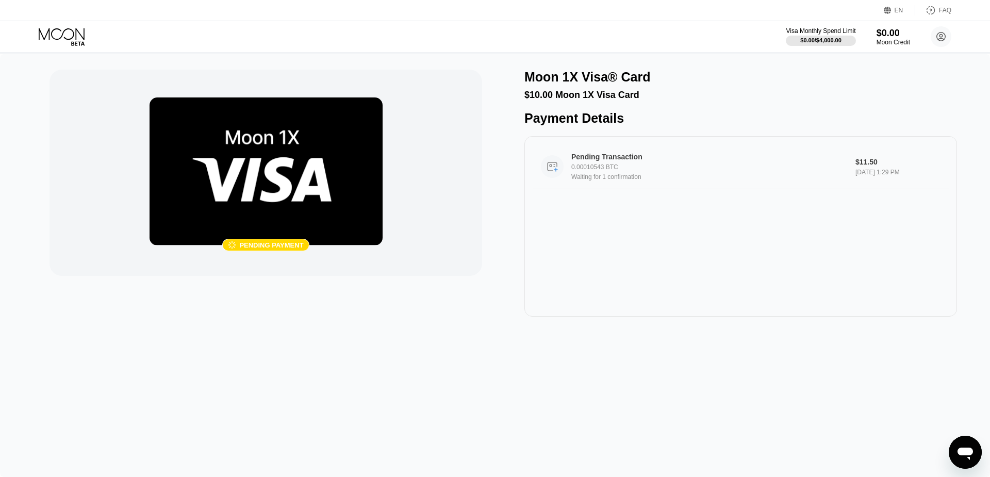
click at [589, 181] on div "Pending Transaction 0.00010543 BTC Waiting for 1 confirmation" at bounding box center [709, 167] width 276 height 28
click at [57, 39] on icon at bounding box center [63, 37] width 48 height 18
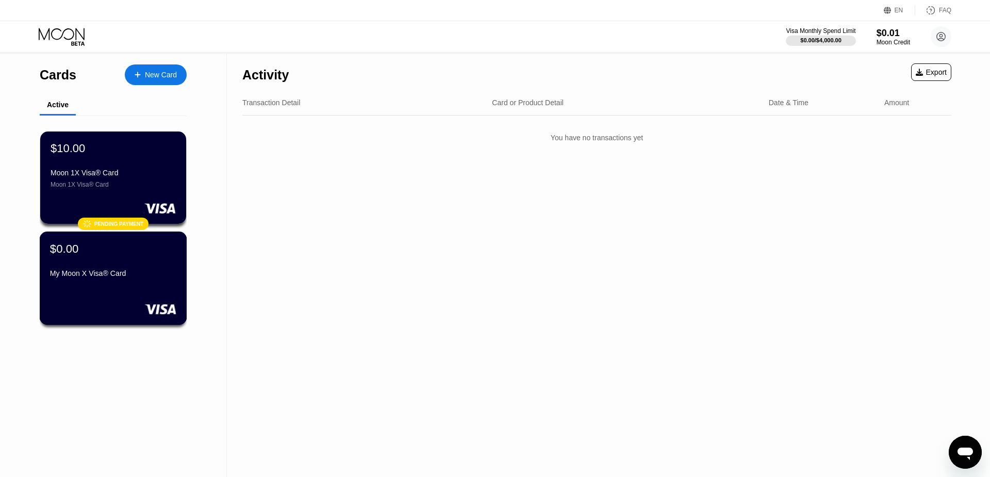
click at [146, 266] on div "$0.00 My Moon X Visa® Card" at bounding box center [113, 262] width 126 height 40
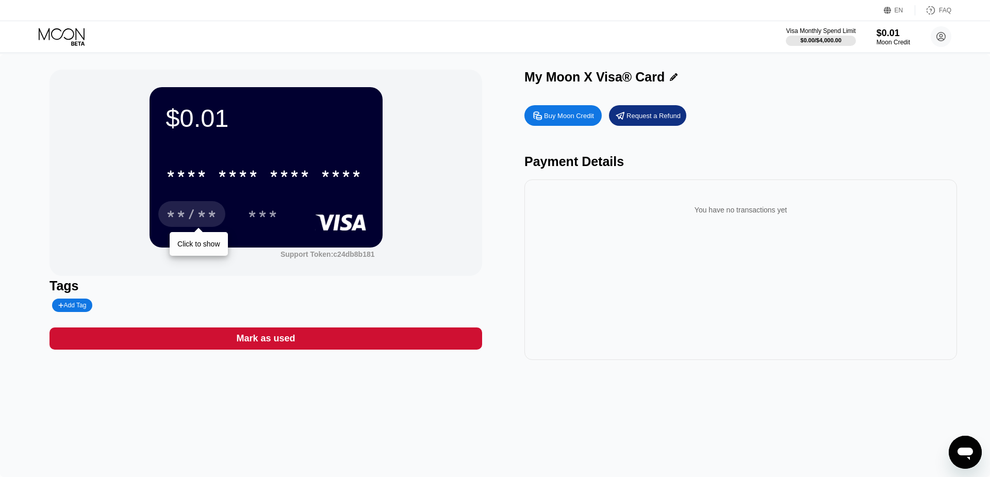
click at [208, 216] on div "**/**" at bounding box center [192, 215] width 52 height 17
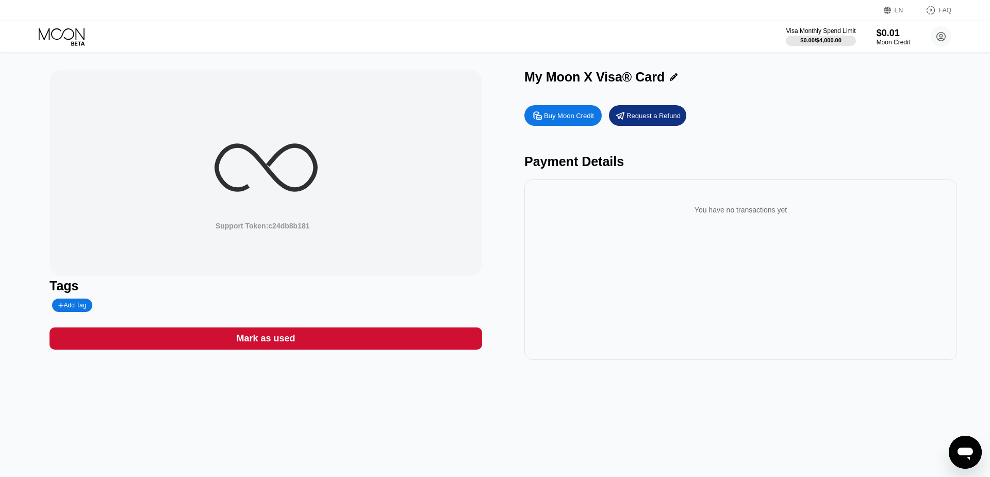
click at [66, 31] on icon at bounding box center [63, 37] width 48 height 18
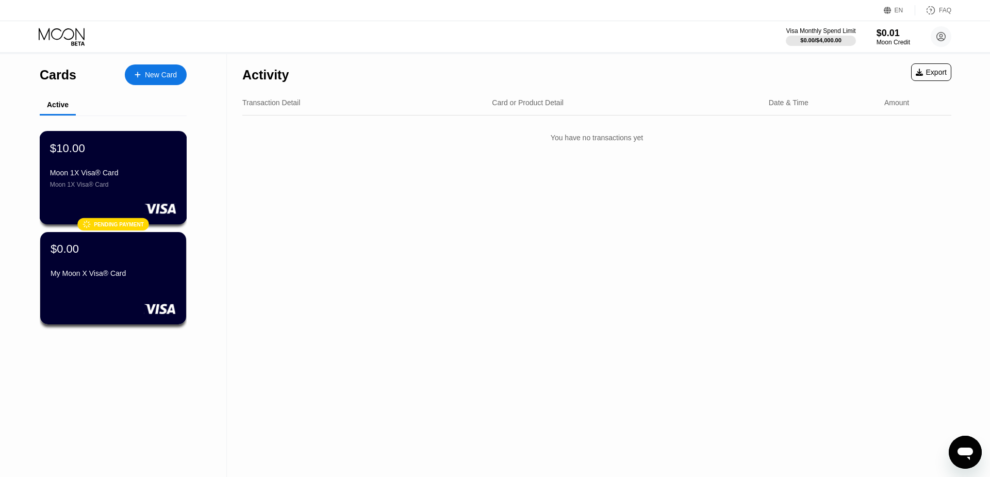
click at [138, 155] on div "$10.00" at bounding box center [113, 147] width 126 height 13
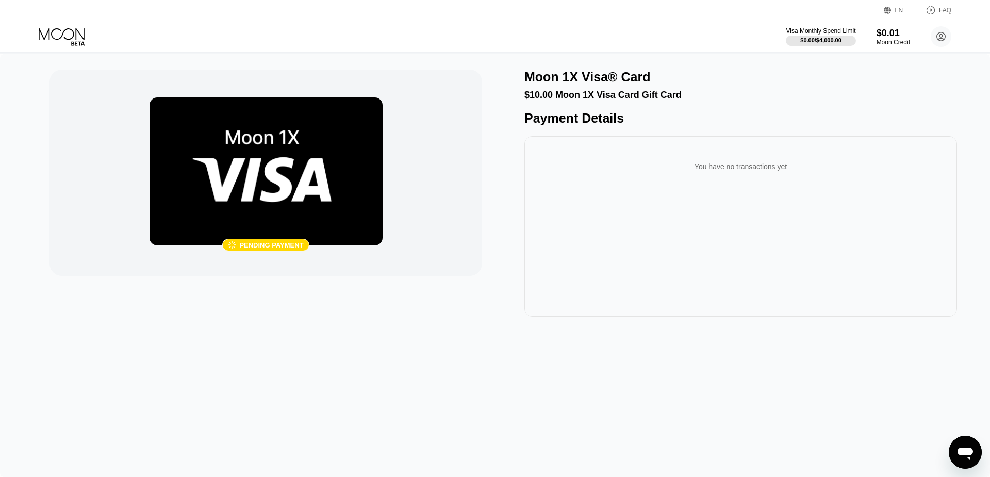
click at [744, 181] on div "You have no transactions yet" at bounding box center [741, 166] width 416 height 29
click at [616, 172] on div "Pending Transaction 0.00010543 BTC" at bounding box center [709, 164] width 276 height 18
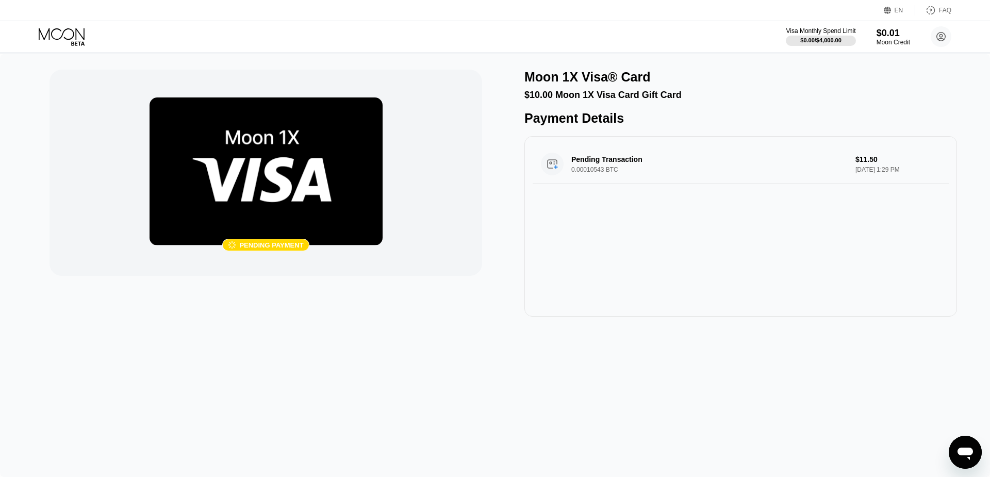
click at [76, 37] on icon at bounding box center [62, 34] width 46 height 12
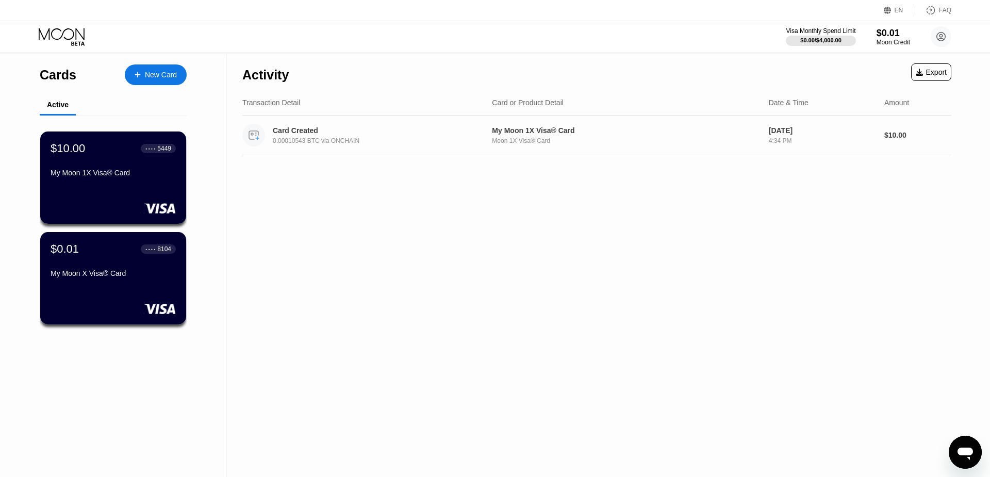
click at [443, 144] on div "0.00010543 BTC via ONCHAIN" at bounding box center [382, 140] width 218 height 7
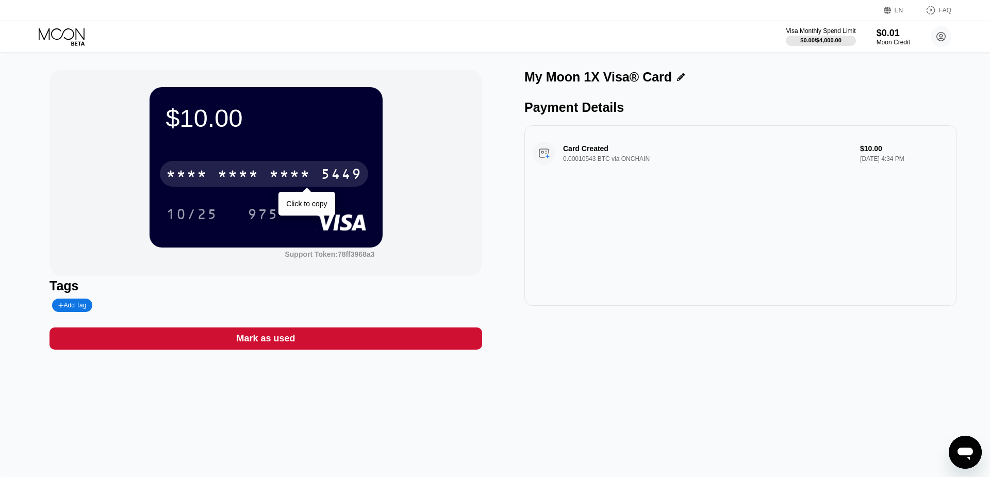
click at [165, 175] on div "* * * * * * * * * * * * 5449" at bounding box center [264, 174] width 208 height 26
click at [213, 175] on div "[CREDIT_CARD_NUMBER]" at bounding box center [264, 174] width 208 height 26
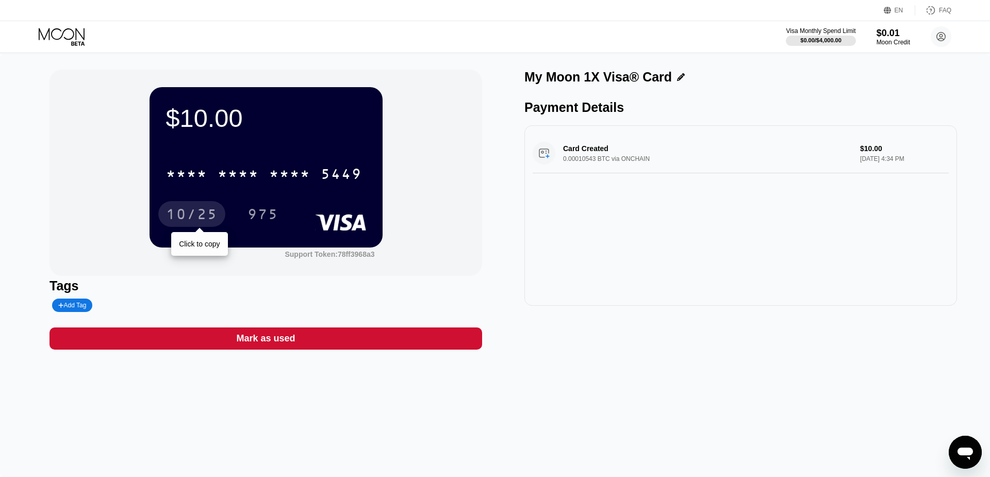
click at [201, 218] on div "10/25" at bounding box center [192, 215] width 52 height 17
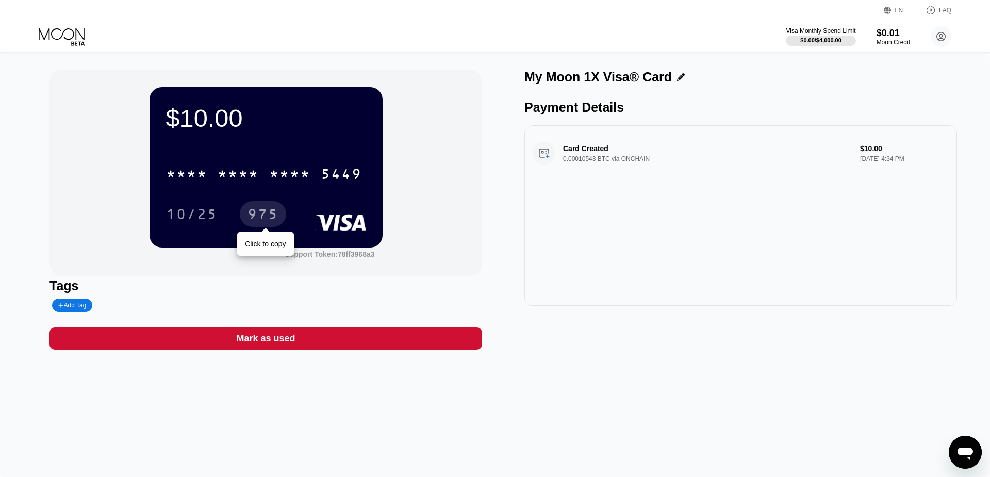
click at [267, 221] on div "975" at bounding box center [263, 215] width 31 height 17
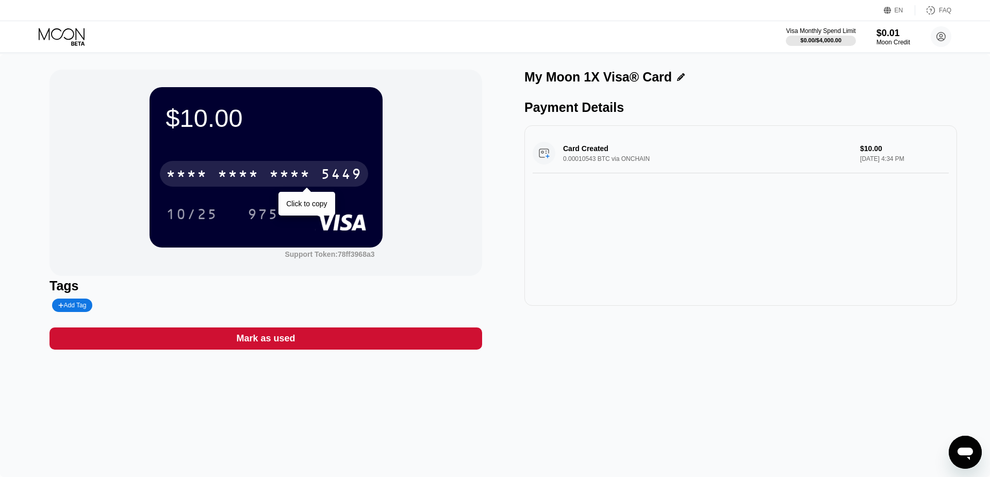
click at [277, 172] on div "* * * *" at bounding box center [289, 175] width 41 height 17
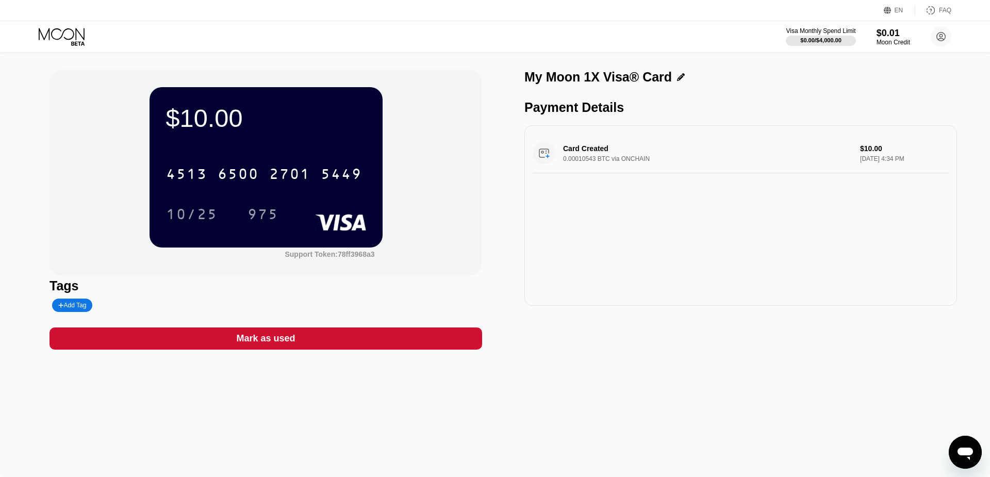
click at [64, 39] on icon at bounding box center [63, 37] width 48 height 18
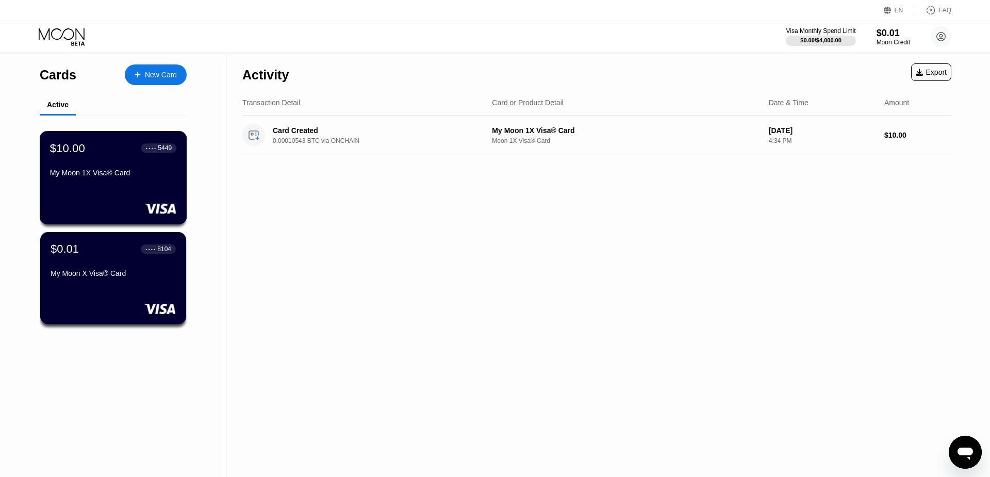
click at [109, 193] on div "$10.00 ● ● ● ● 5449 My Moon 1X Visa® Card" at bounding box center [113, 177] width 147 height 93
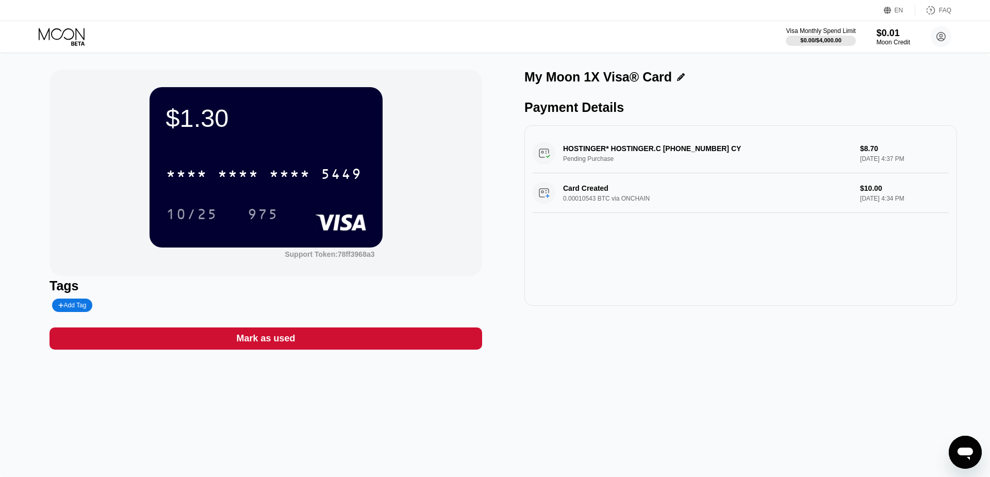
click at [67, 40] on icon at bounding box center [63, 37] width 48 height 18
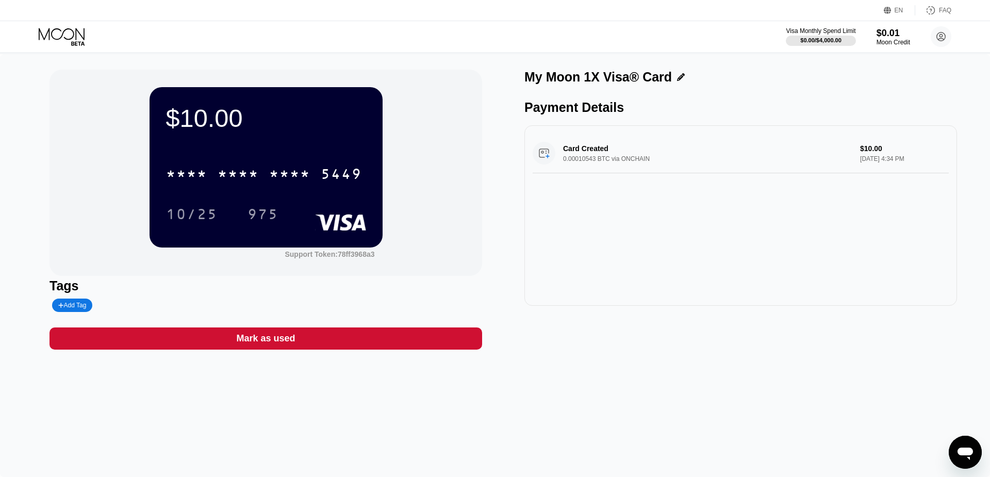
click at [71, 36] on icon at bounding box center [63, 37] width 48 height 18
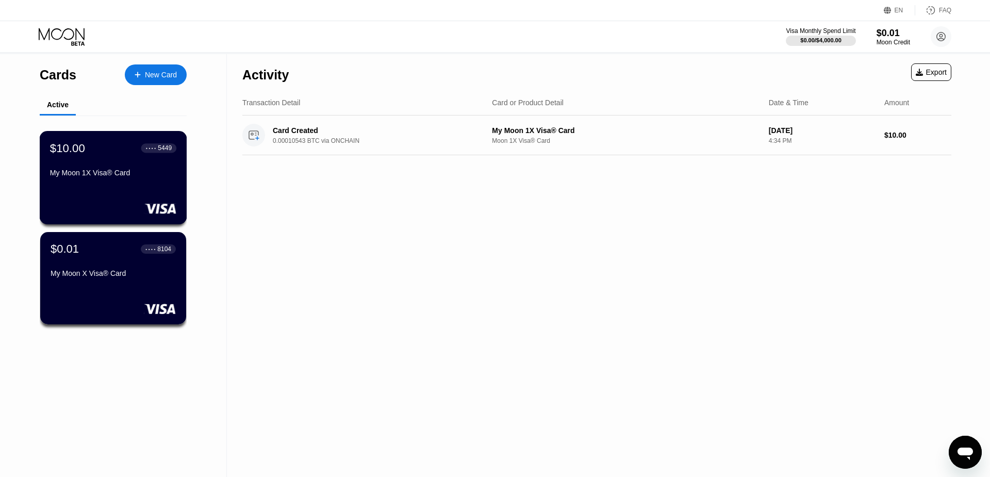
click at [154, 177] on div "My Moon 1X Visa® Card" at bounding box center [113, 173] width 126 height 8
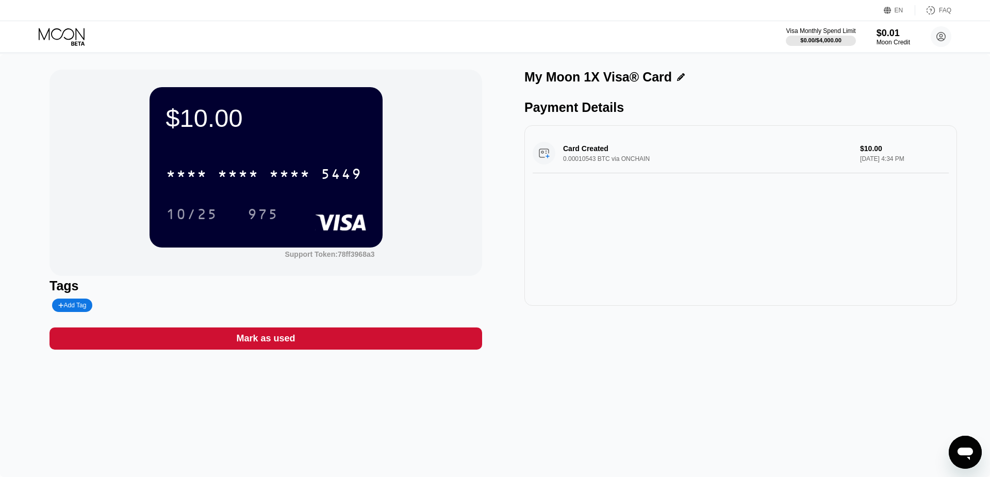
click at [338, 346] on div "Mark as used" at bounding box center [266, 338] width 433 height 22
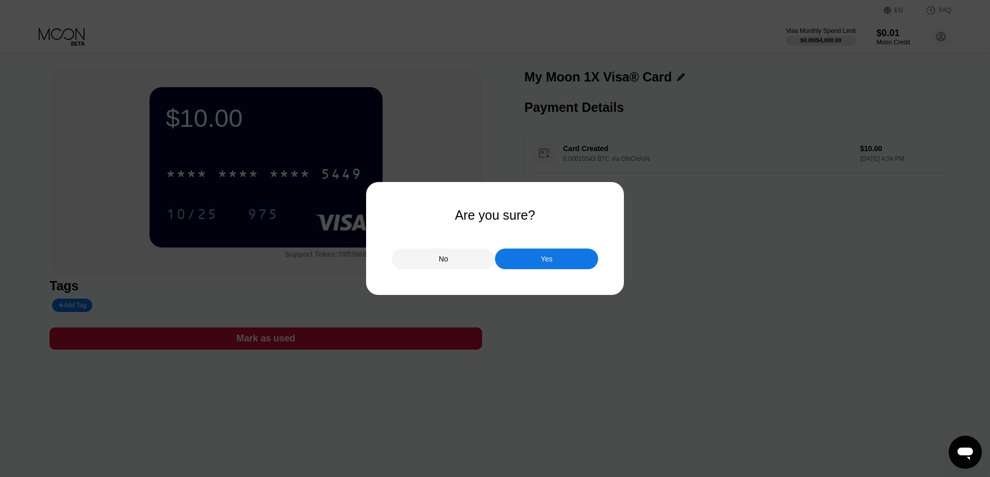
click at [467, 267] on div "No" at bounding box center [443, 259] width 103 height 21
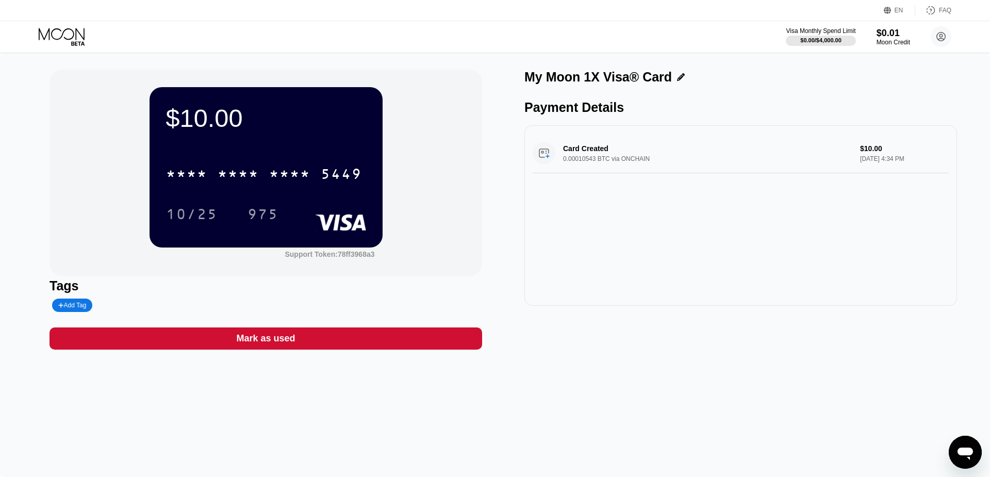
click at [591, 163] on div "Card Created 0.00010543 BTC via ONCHAIN $10.00 Aug 26, 2025 4:34 PM" at bounding box center [741, 154] width 416 height 40
click at [302, 135] on div "$10.00 * * * * * * * * * * * * 5449 10/25 975" at bounding box center [266, 167] width 233 height 160
click at [65, 38] on icon at bounding box center [63, 37] width 48 height 18
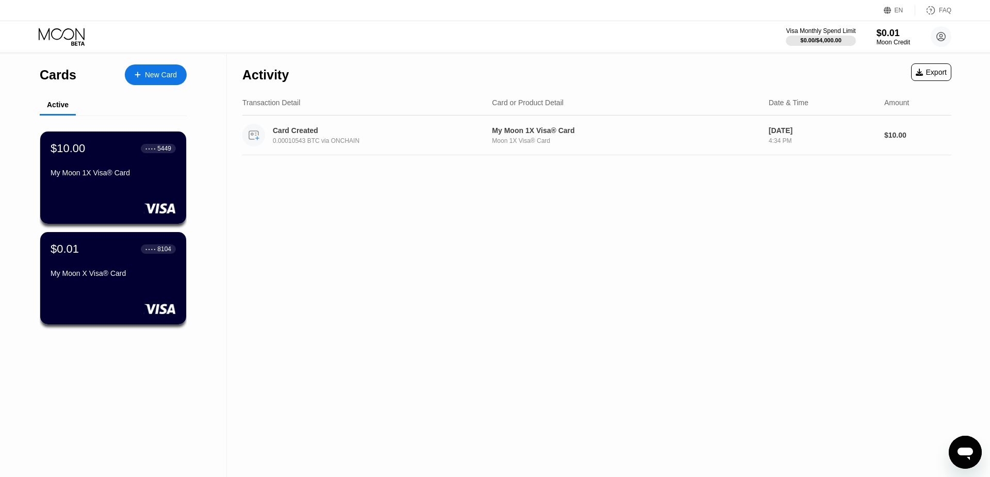
click at [381, 130] on div "Card Created" at bounding box center [374, 130] width 202 height 8
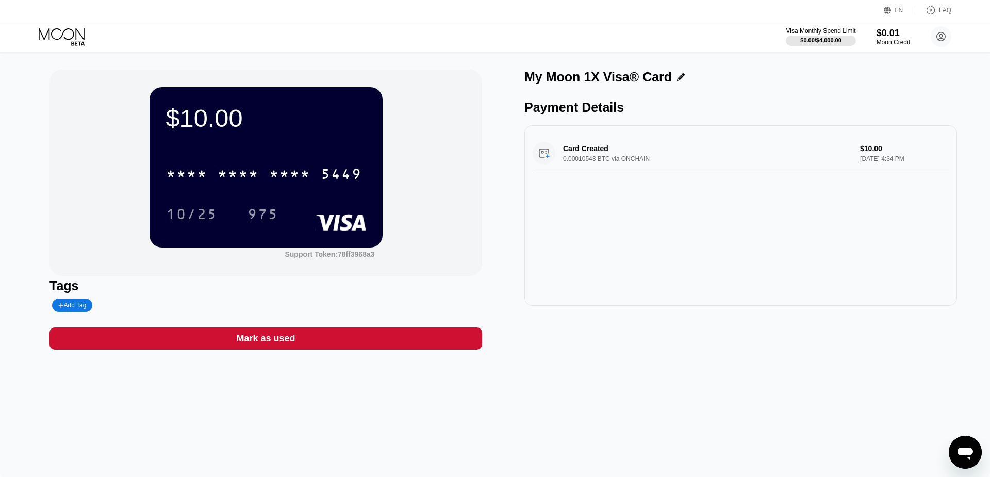
click at [70, 36] on icon at bounding box center [63, 37] width 48 height 18
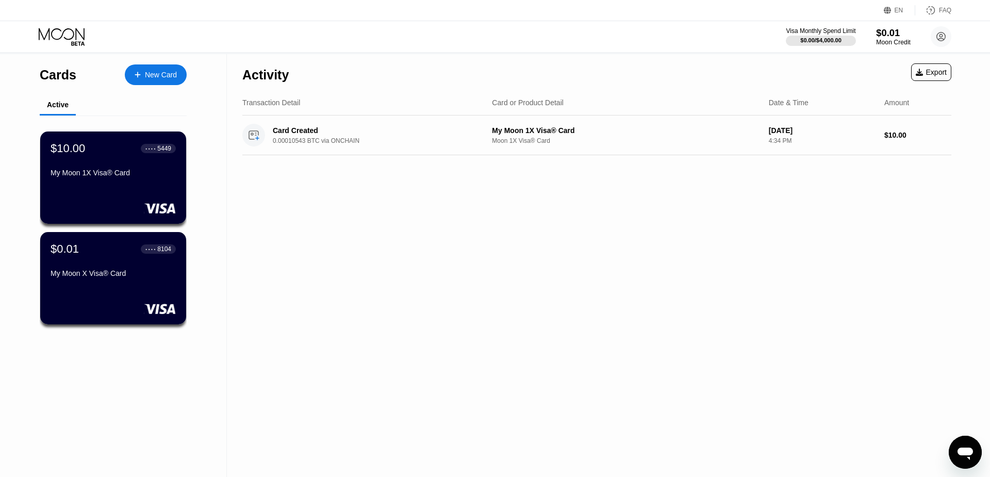
click at [882, 38] on div "$0.01" at bounding box center [893, 32] width 35 height 11
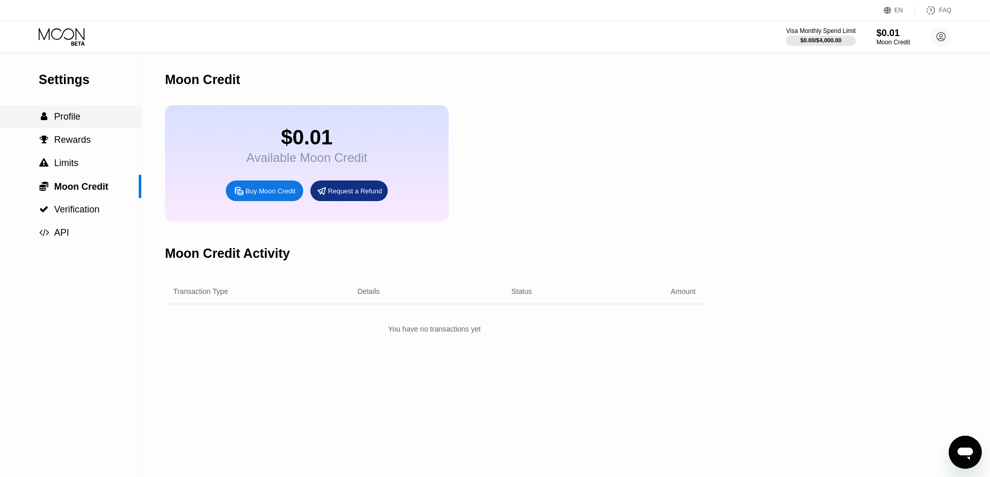
click at [86, 116] on div " Profile" at bounding box center [70, 116] width 141 height 11
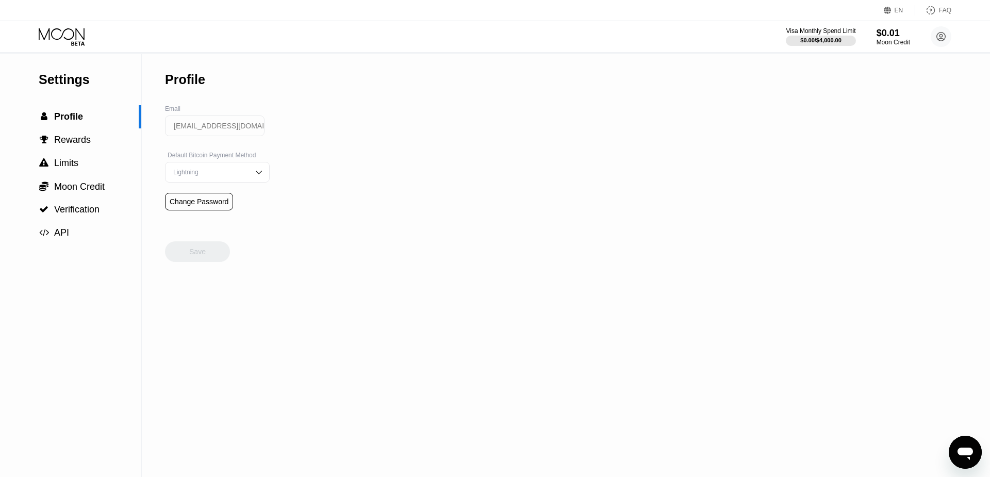
click at [81, 32] on icon at bounding box center [63, 37] width 48 height 18
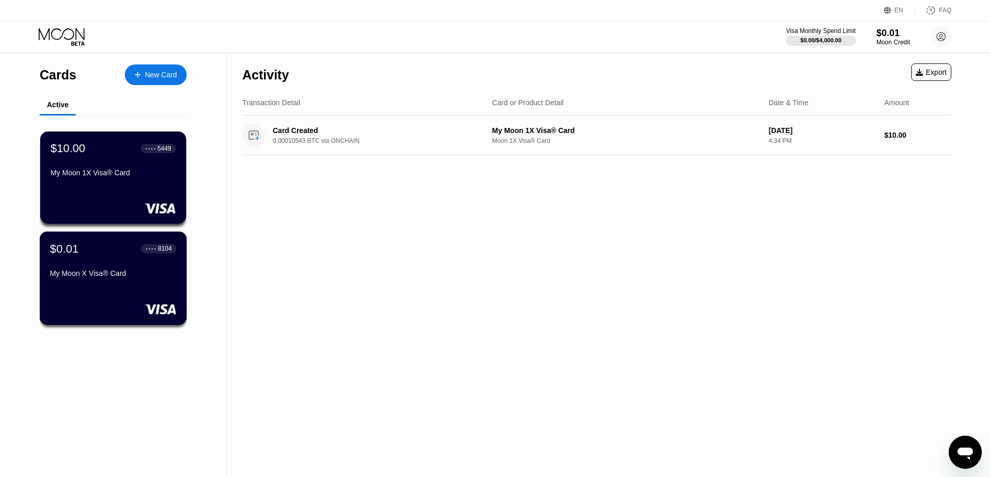
click at [121, 300] on div "$0.01 ● ● ● ● 8104 My Moon X Visa® Card" at bounding box center [113, 278] width 147 height 93
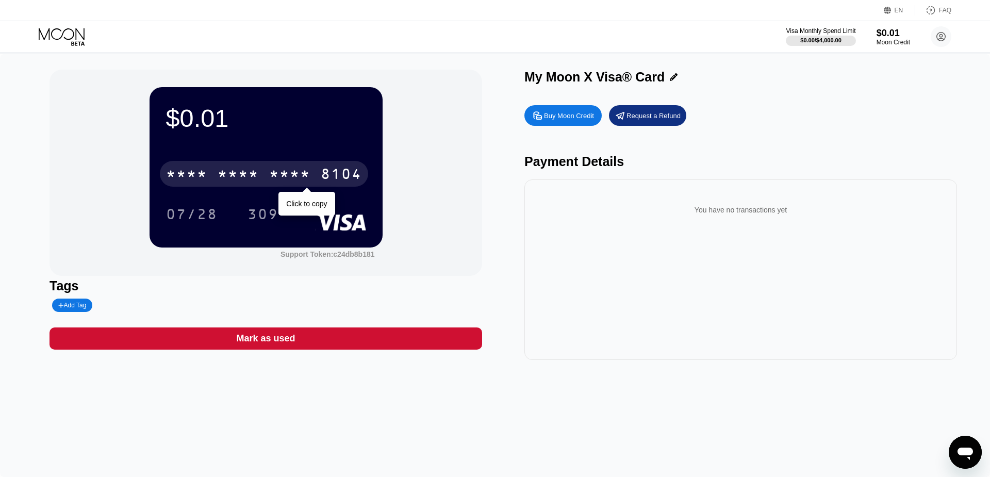
click at [281, 169] on div "* * * *" at bounding box center [289, 175] width 41 height 17
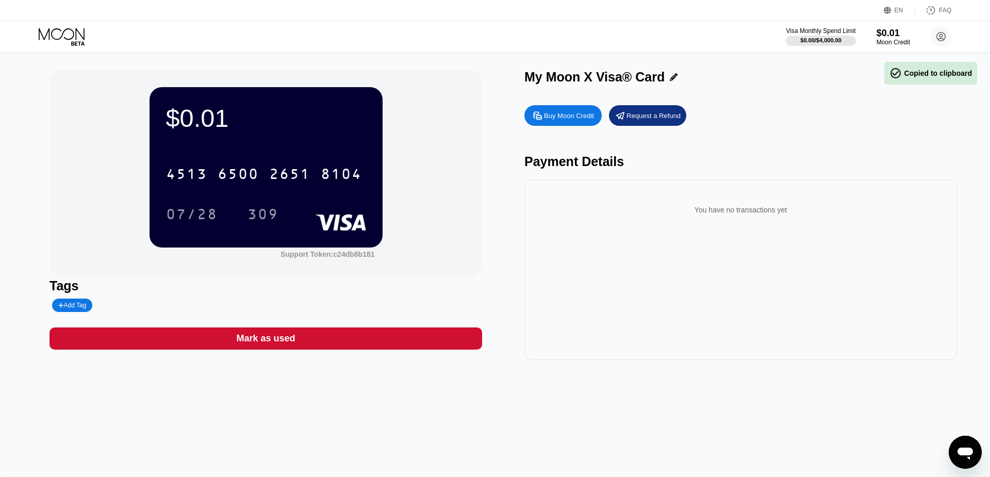
click at [570, 117] on div "Buy Moon Credit" at bounding box center [569, 115] width 50 height 9
type input "0"
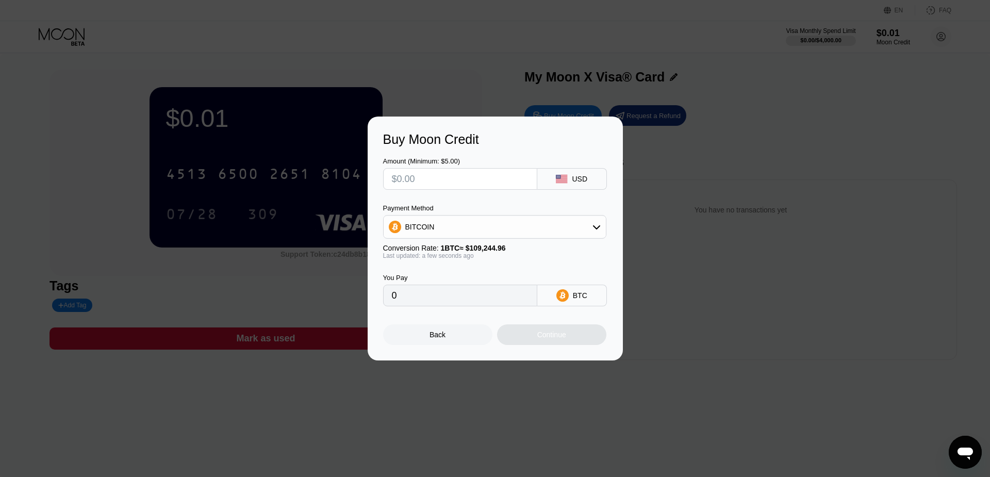
click at [460, 177] on input "text" at bounding box center [460, 179] width 137 height 21
type input "$2"
type input "0.00001831"
type input "$20"
type input "0.00018308"
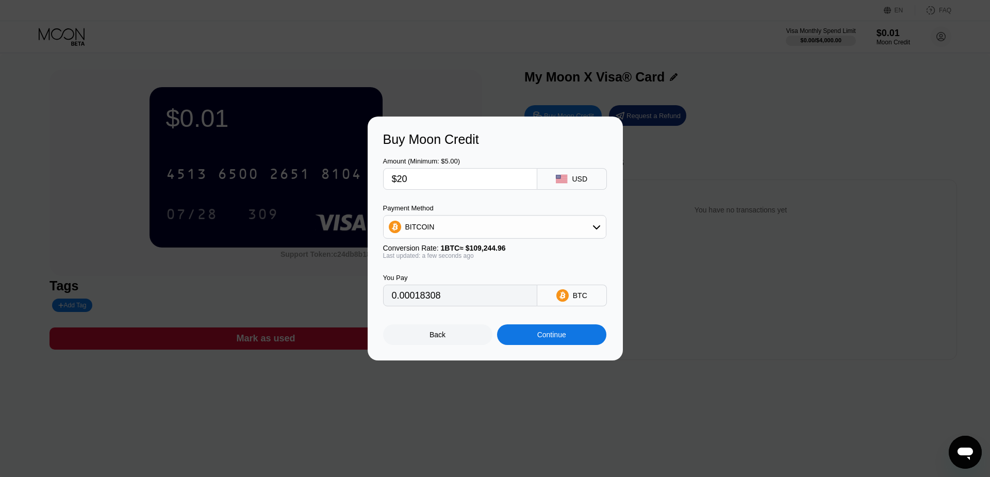
click at [534, 340] on div "Continue" at bounding box center [551, 334] width 109 height 21
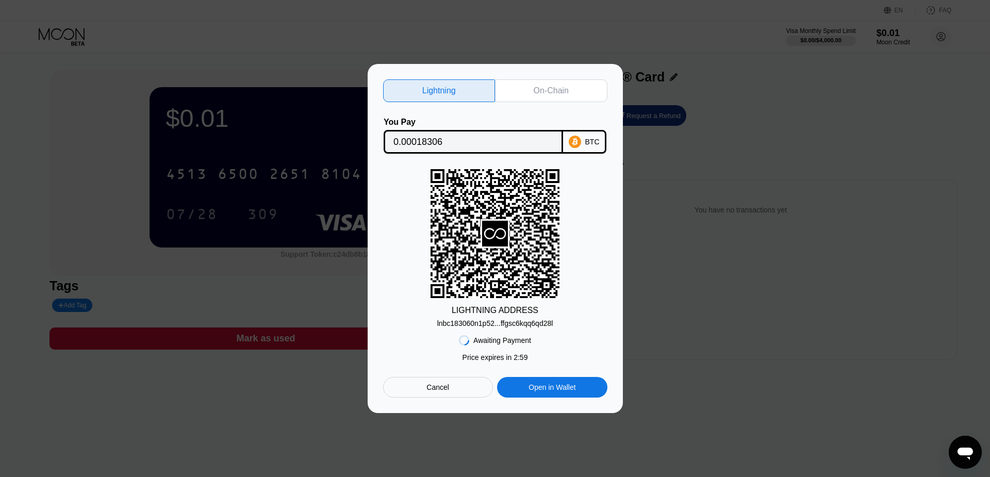
click at [560, 86] on div "On-Chain" at bounding box center [551, 91] width 35 height 10
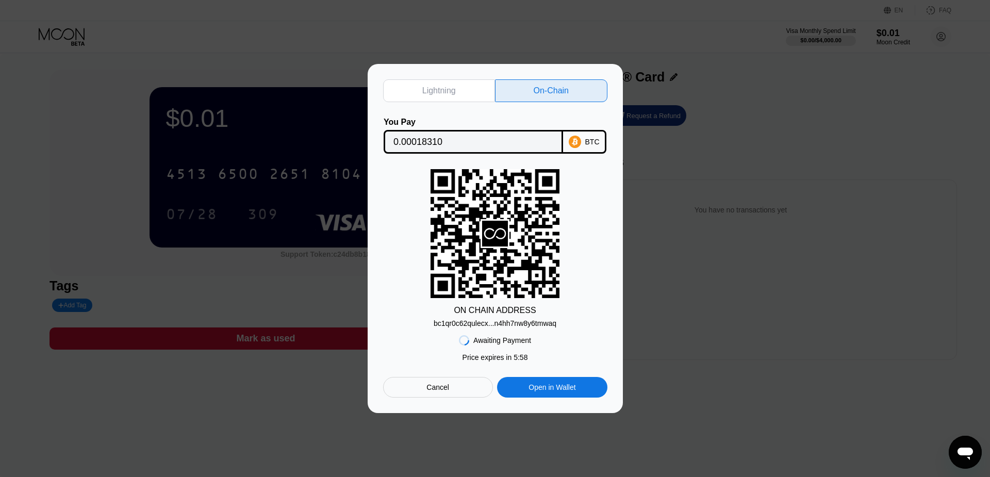
click at [515, 323] on div "bc1qr0c62qulecx...n4hh7nw8y6tmwaq" at bounding box center [495, 323] width 123 height 8
click at [431, 354] on div "Awaiting Payment Price expires in 2 : 55 Price expires in 5 : 44 Cancel Open in…" at bounding box center [495, 362] width 224 height 70
click at [428, 392] on div "Cancel" at bounding box center [438, 387] width 23 height 9
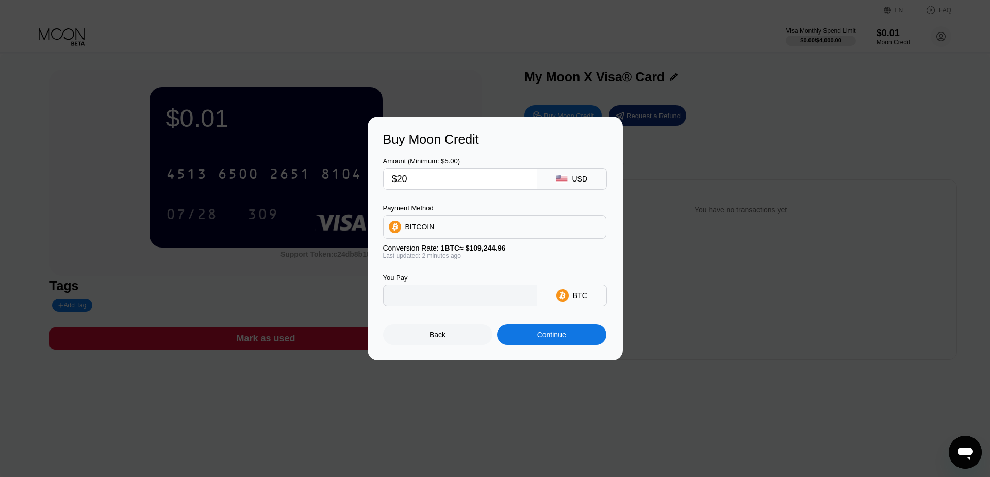
type input "0.00018308"
click at [448, 344] on div "Back" at bounding box center [437, 334] width 109 height 21
